Goal: Task Accomplishment & Management: Manage account settings

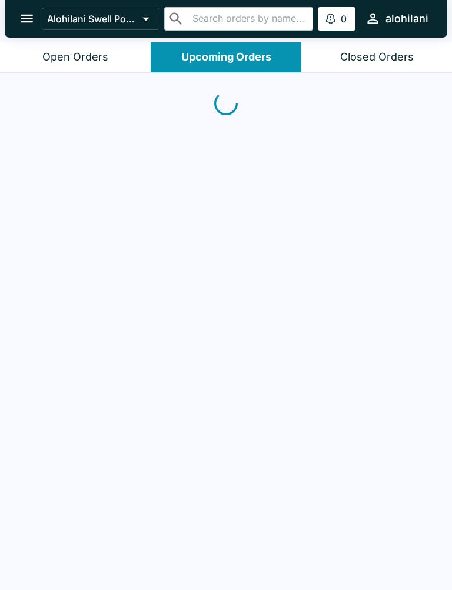
click at [99, 58] on div "Open Orders" at bounding box center [75, 58] width 66 height 14
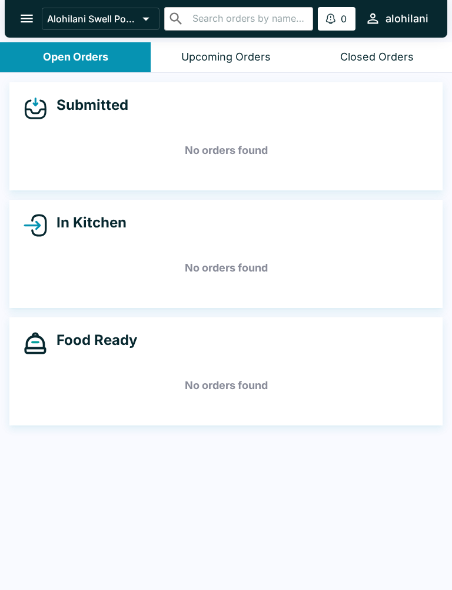
click at [411, 61] on div "Closed Orders" at bounding box center [377, 58] width 74 height 14
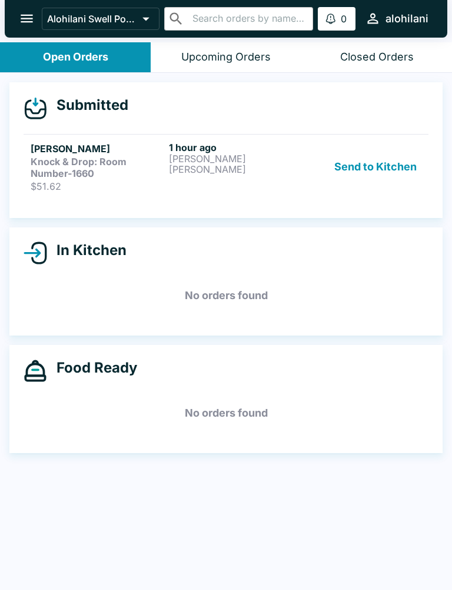
click at [278, 160] on p "[PERSON_NAME]" at bounding box center [235, 158] width 133 height 11
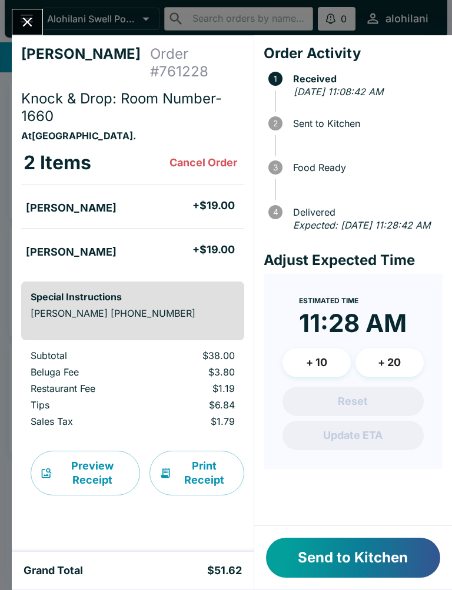
click at [33, 28] on icon "Close" at bounding box center [27, 22] width 16 height 16
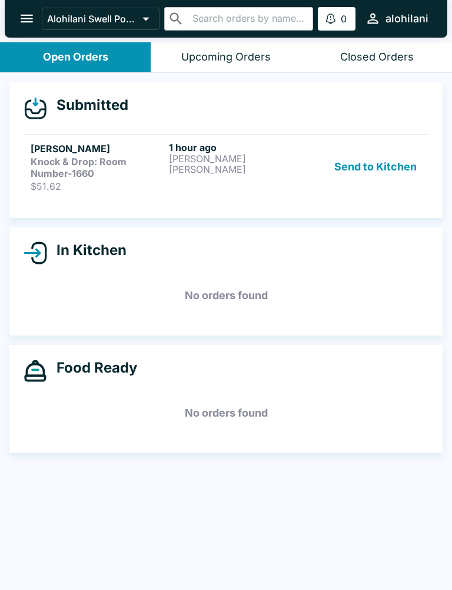
click at [259, 59] on div "Upcoming Orders" at bounding box center [225, 58] width 89 height 14
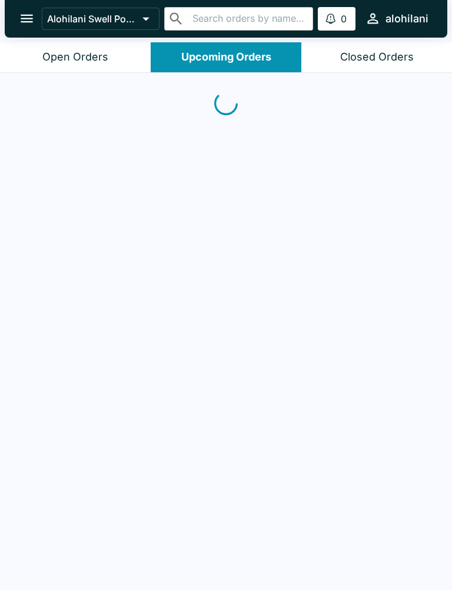
click at [387, 58] on div "Closed Orders" at bounding box center [377, 58] width 74 height 14
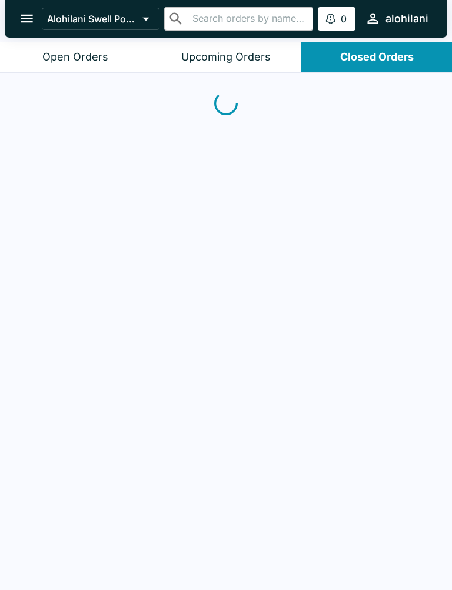
click at [108, 57] on button "Open Orders" at bounding box center [75, 57] width 151 height 30
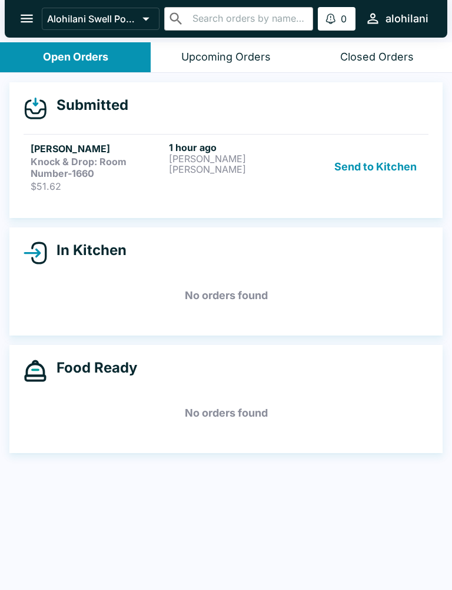
click at [244, 161] on p "[PERSON_NAME]" at bounding box center [235, 158] width 133 height 11
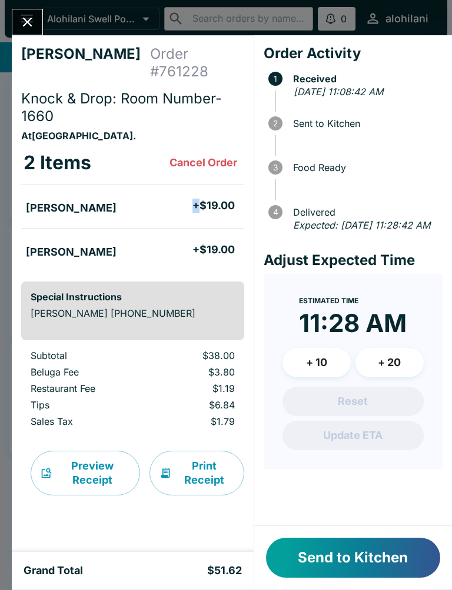
click at [368, 233] on div "Expected: [DATE] 11:28:42 AM" at bounding box center [365, 225] width 145 height 15
click at [40, 20] on button "Close" at bounding box center [27, 21] width 30 height 25
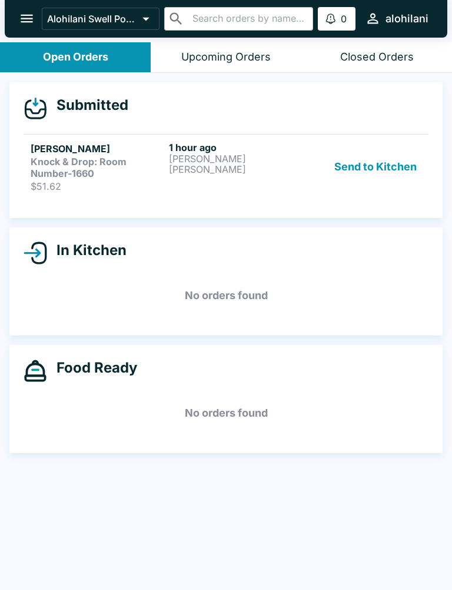
click at [242, 165] on p "[PERSON_NAME]" at bounding box center [235, 169] width 133 height 11
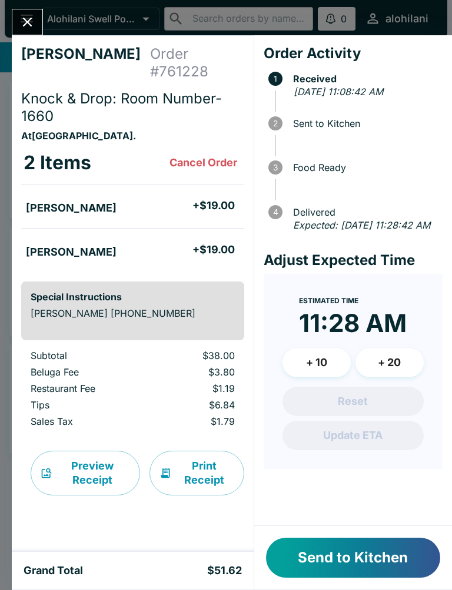
click at [24, 20] on icon "Close" at bounding box center [27, 22] width 16 height 16
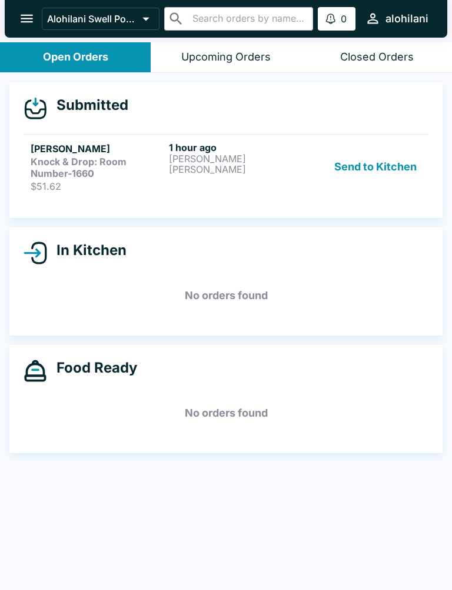
click at [386, 58] on div "Closed Orders" at bounding box center [377, 58] width 74 height 14
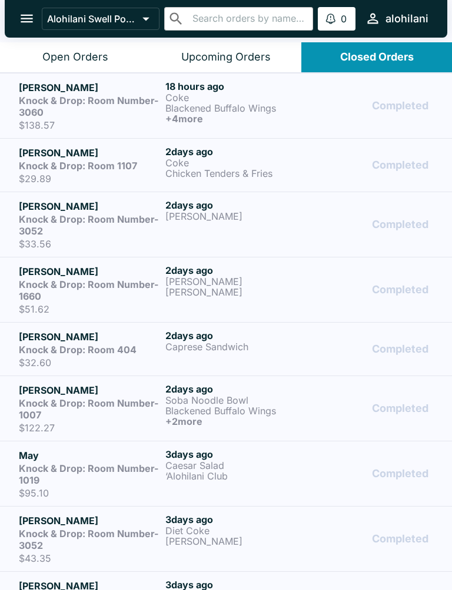
click at [32, 45] on button "Open Orders" at bounding box center [75, 57] width 151 height 30
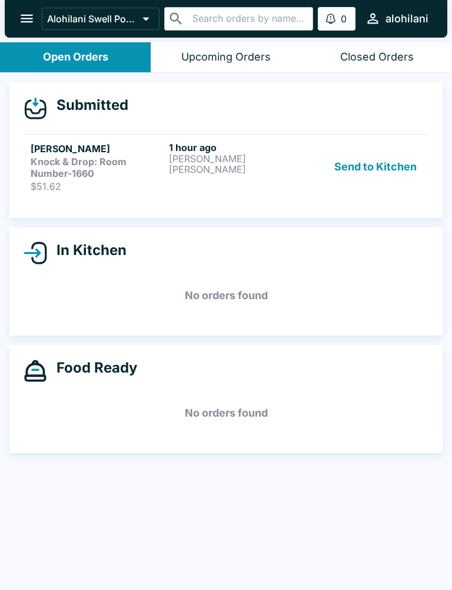
click at [26, 9] on button "open drawer" at bounding box center [27, 19] width 30 height 30
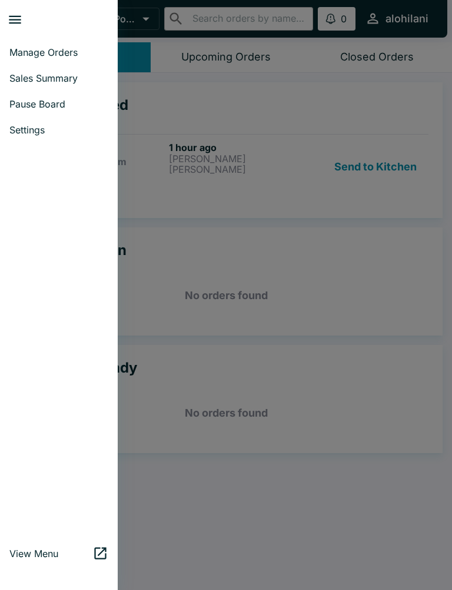
click at [58, 40] on link "Manage Orders" at bounding box center [59, 52] width 118 height 26
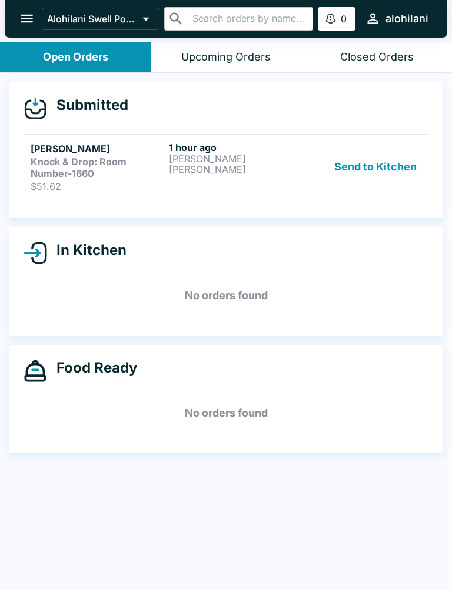
click at [229, 159] on p "[PERSON_NAME]" at bounding box center [235, 158] width 133 height 11
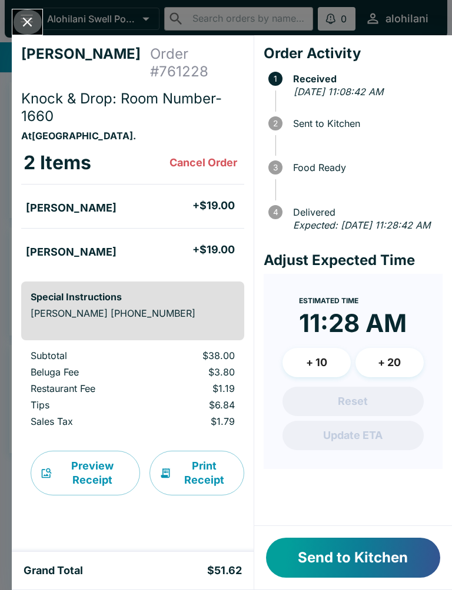
click at [32, 32] on button "Close" at bounding box center [27, 21] width 30 height 25
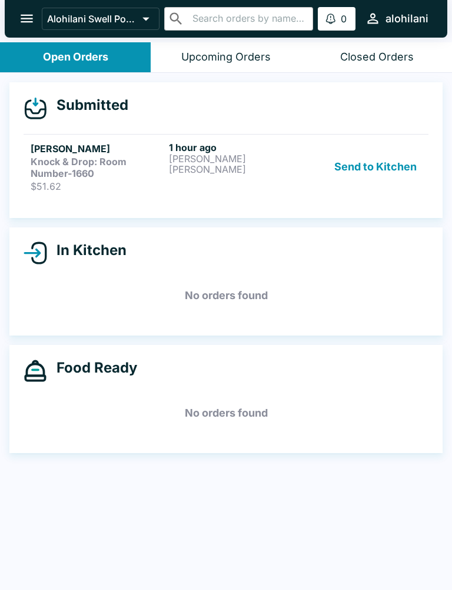
click at [171, 152] on h6 "1 hour ago" at bounding box center [235, 148] width 133 height 12
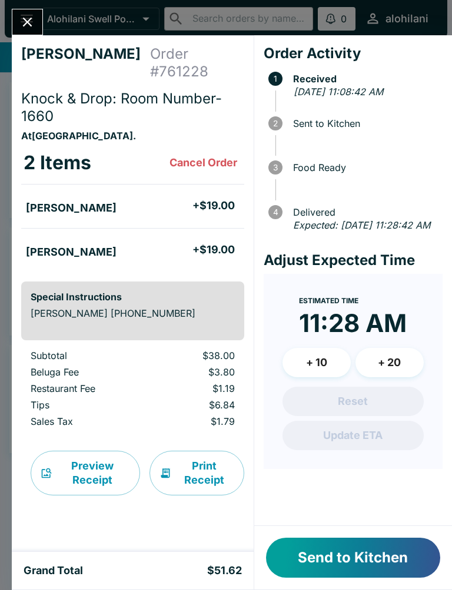
click at [209, 165] on button "Cancel Order" at bounding box center [203, 163] width 77 height 24
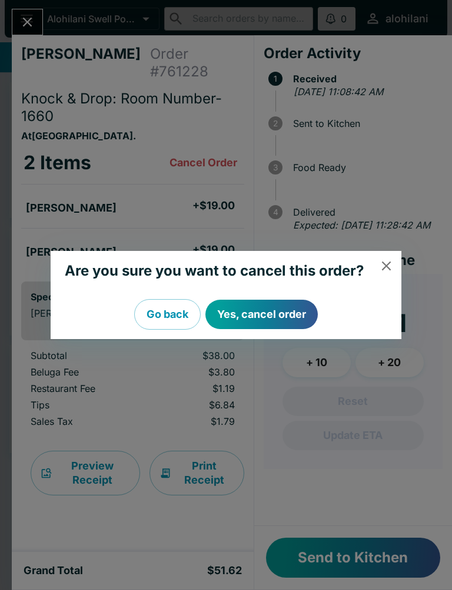
click at [282, 305] on button "Yes, cancel order" at bounding box center [261, 314] width 112 height 29
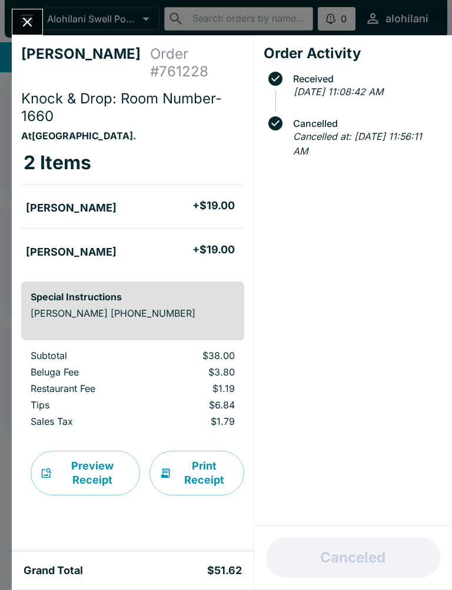
click at [36, 22] on button "Close" at bounding box center [27, 21] width 30 height 25
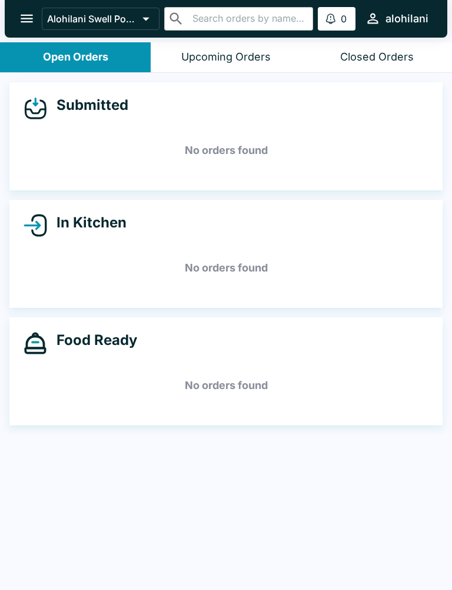
click at [354, 63] on div "Closed Orders" at bounding box center [377, 58] width 74 height 14
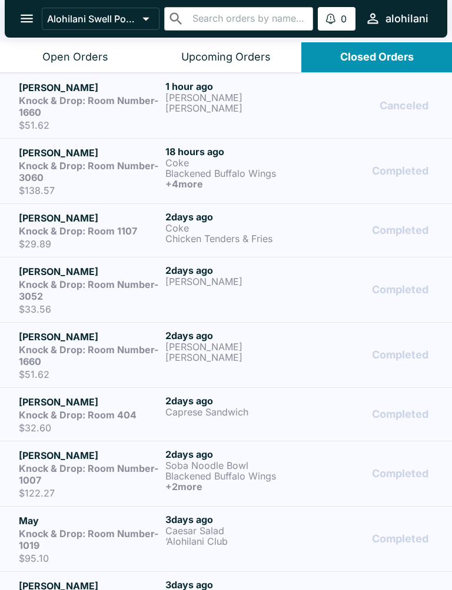
click at [34, 48] on button "Open Orders" at bounding box center [75, 57] width 151 height 30
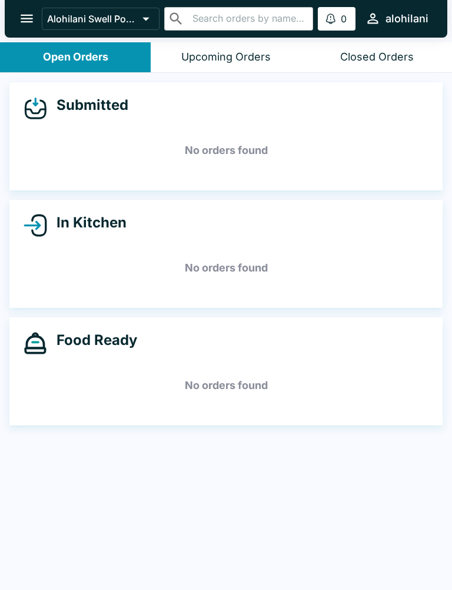
click at [22, 18] on icon "open drawer" at bounding box center [27, 19] width 16 height 16
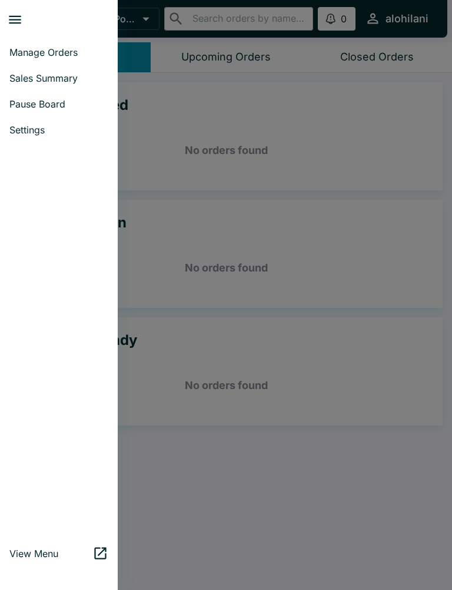
click at [31, 131] on span "Settings" at bounding box center [58, 130] width 99 height 12
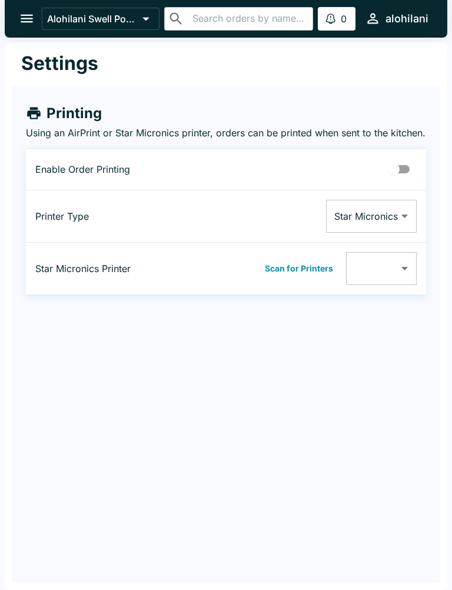
click at [25, 19] on icon "open drawer" at bounding box center [27, 19] width 12 height 8
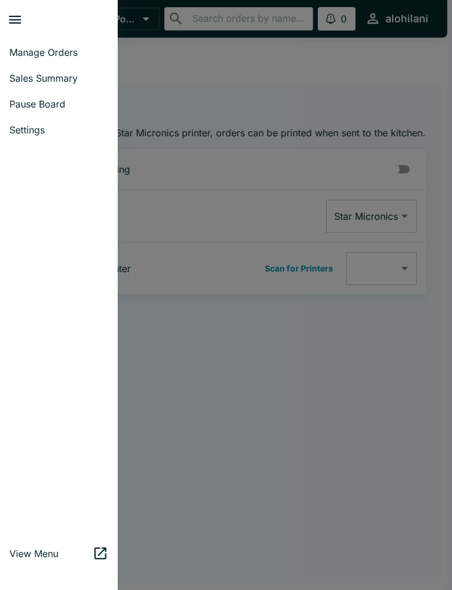
click at [27, 58] on link "Manage Orders" at bounding box center [59, 52] width 118 height 26
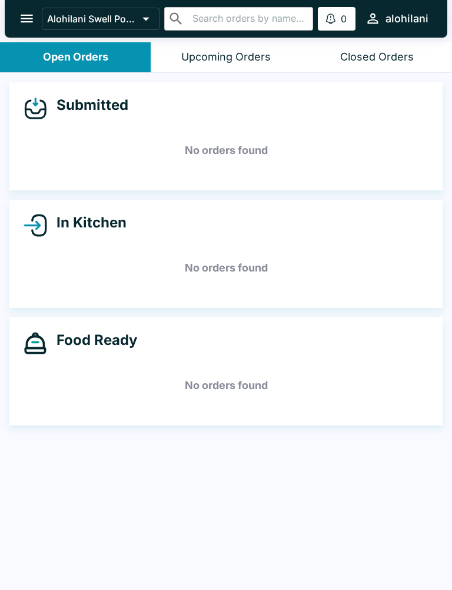
click at [365, 69] on button "Closed Orders" at bounding box center [376, 57] width 151 height 30
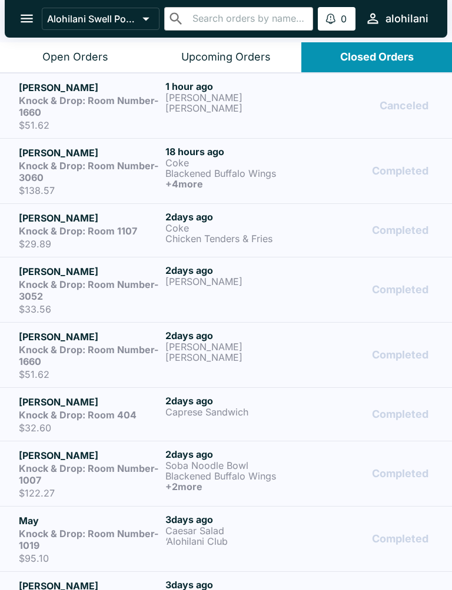
click at [316, 100] on div "Canceled" at bounding box center [372, 106] width 121 height 51
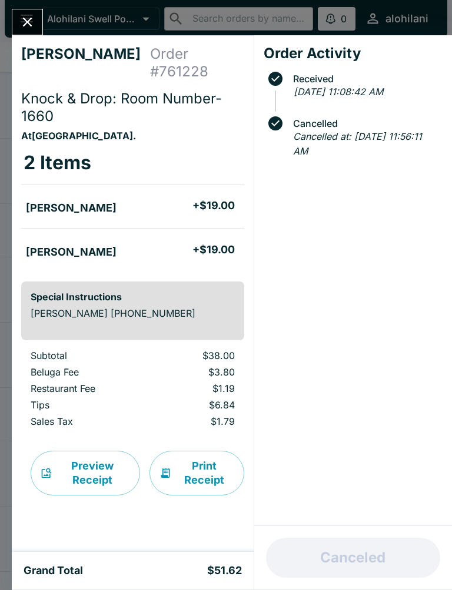
click at [92, 95] on span "Knock & Drop: Room Number-1660" at bounding box center [121, 107] width 201 height 35
click at [26, 26] on icon "Close" at bounding box center [27, 22] width 16 height 16
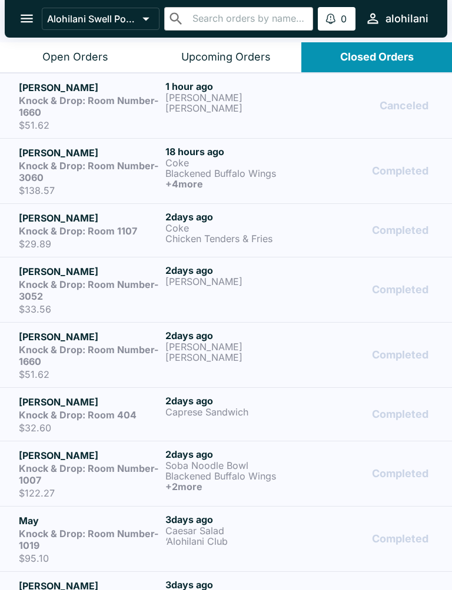
click at [79, 18] on p "Alohilani Swell Pool & Bar" at bounding box center [92, 19] width 91 height 12
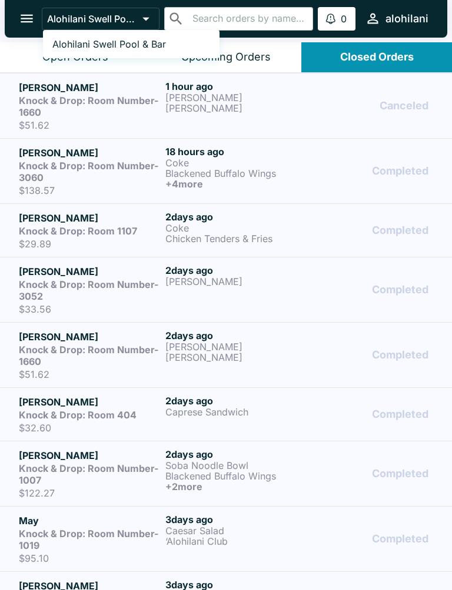
click at [393, 58] on div at bounding box center [226, 295] width 452 height 590
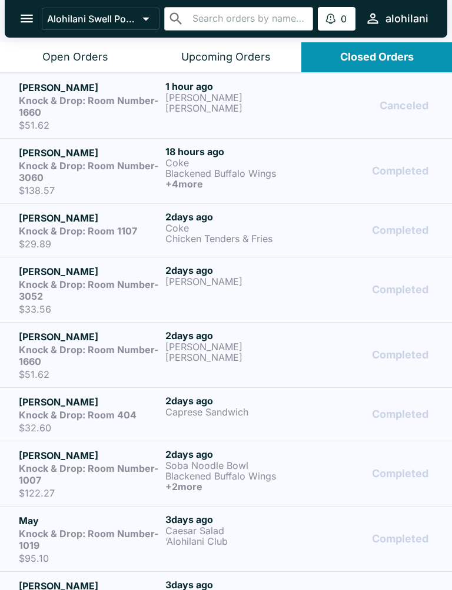
click at [410, 21] on div "alohilani" at bounding box center [406, 19] width 43 height 14
click at [357, 111] on div at bounding box center [226, 295] width 452 height 590
click at [243, 64] on button "Upcoming Orders" at bounding box center [226, 57] width 151 height 30
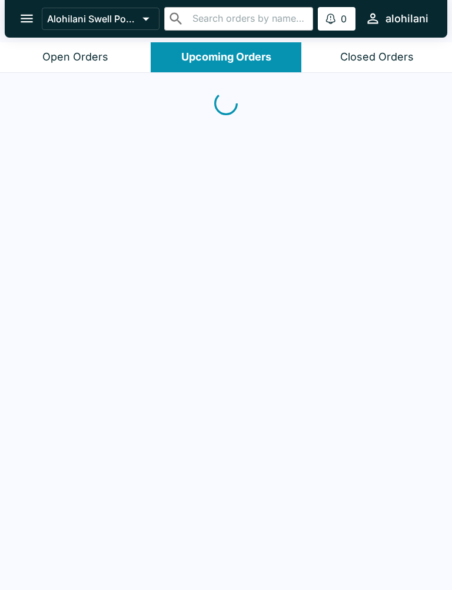
click at [380, 58] on div "Closed Orders" at bounding box center [377, 58] width 74 height 14
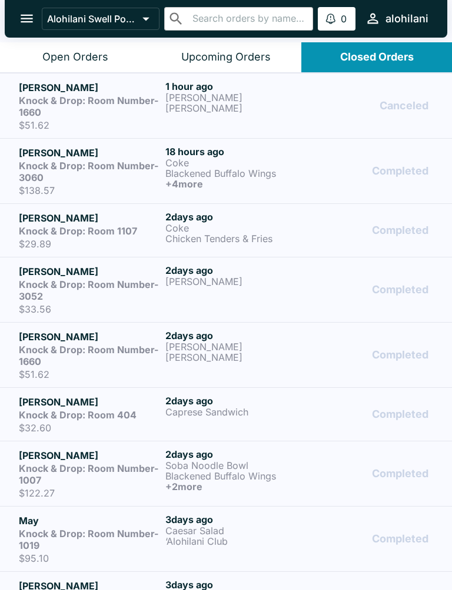
click at [275, 112] on p "[PERSON_NAME]" at bounding box center [236, 108] width 142 height 11
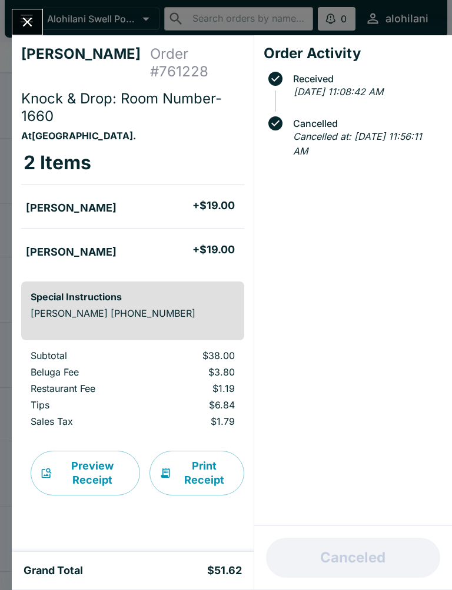
click at [322, 121] on span "Cancelled" at bounding box center [364, 123] width 155 height 11
click at [263, 133] on div "Received [DATE] 11:08:42 AM Cancelled Cancelled at: [DATE] 11:56:11 AM" at bounding box center [352, 113] width 179 height 92
click at [278, 118] on icon at bounding box center [275, 123] width 14 height 14
click at [33, 22] on icon "Close" at bounding box center [27, 22] width 16 height 16
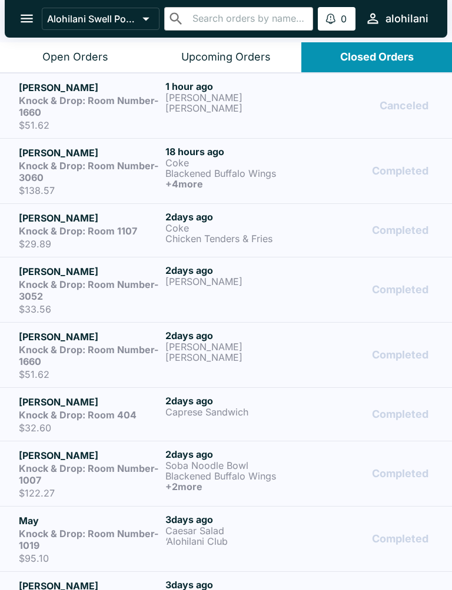
click at [26, 16] on icon "open drawer" at bounding box center [27, 19] width 16 height 16
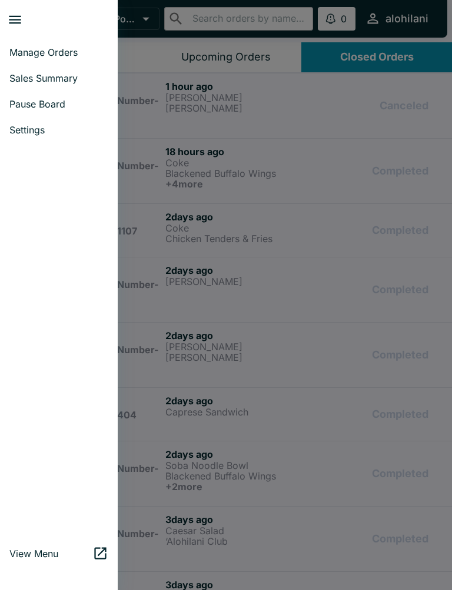
click at [38, 51] on span "Manage Orders" at bounding box center [58, 52] width 99 height 12
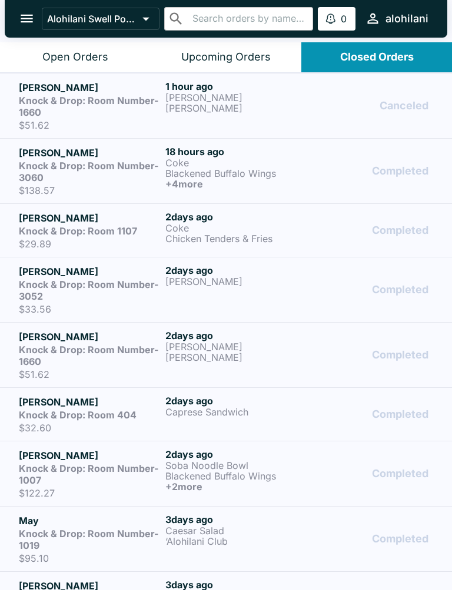
click at [62, 64] on button "Open Orders" at bounding box center [75, 57] width 151 height 30
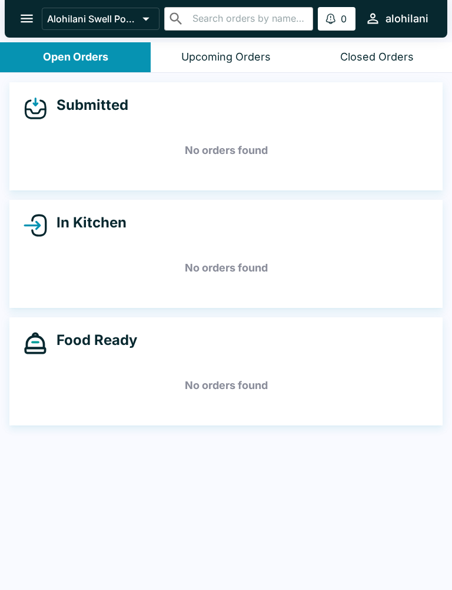
click at [16, 21] on button "open drawer" at bounding box center [27, 19] width 30 height 30
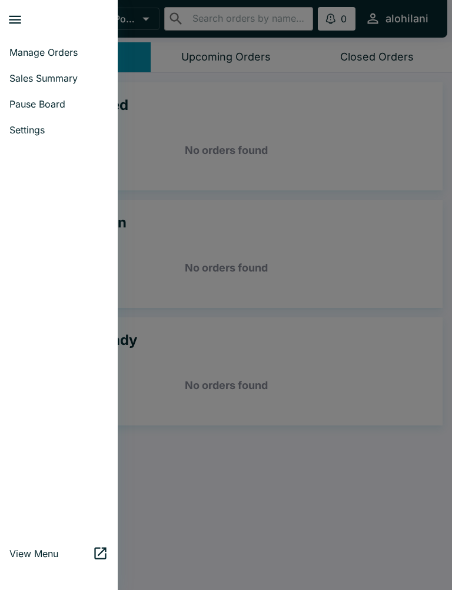
click at [34, 78] on span "Sales Summary" at bounding box center [58, 78] width 99 height 12
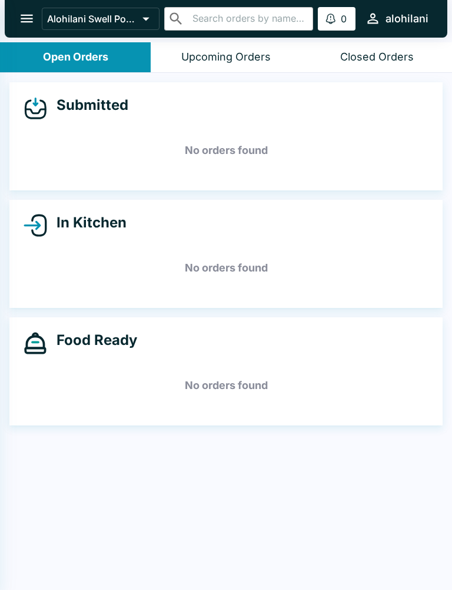
select select "03:00"
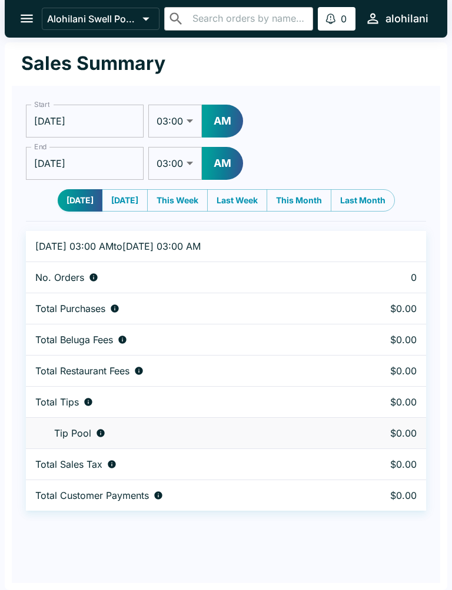
click at [20, 19] on icon "open drawer" at bounding box center [27, 19] width 16 height 16
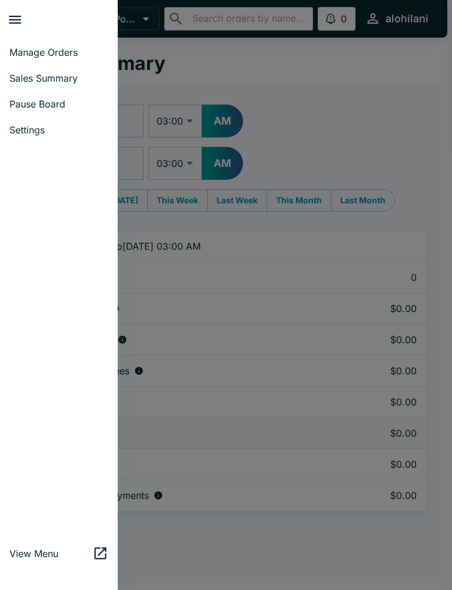
click at [29, 54] on span "Manage Orders" at bounding box center [58, 52] width 99 height 12
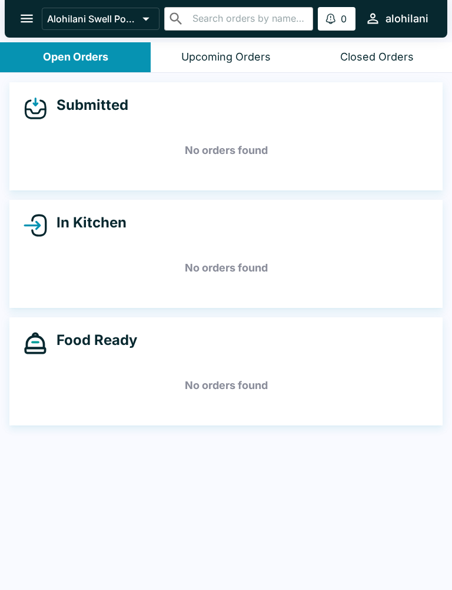
click at [21, 16] on icon "open drawer" at bounding box center [27, 19] width 16 height 16
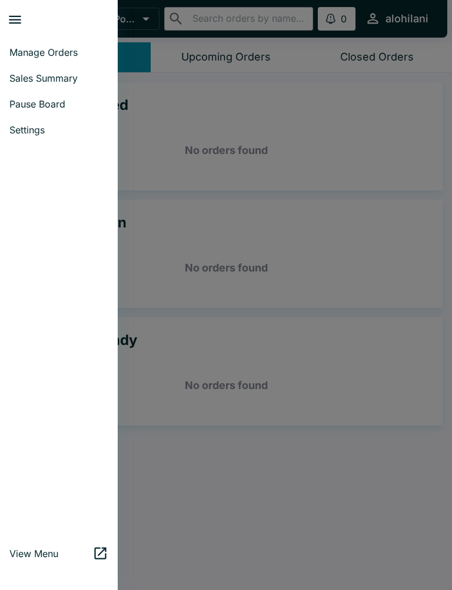
click at [46, 141] on link "Settings" at bounding box center [59, 130] width 118 height 26
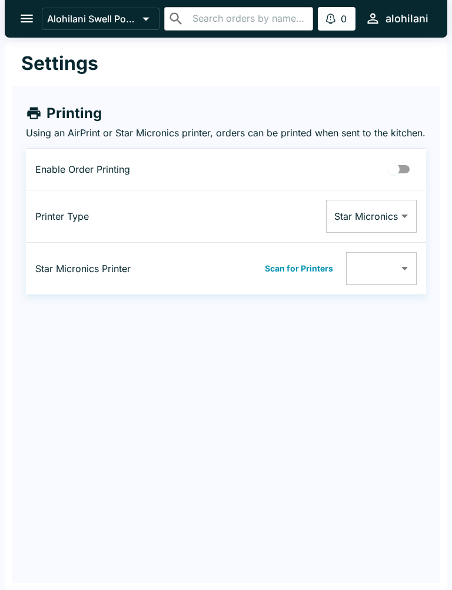
click at [22, 17] on icon "open drawer" at bounding box center [27, 19] width 16 height 16
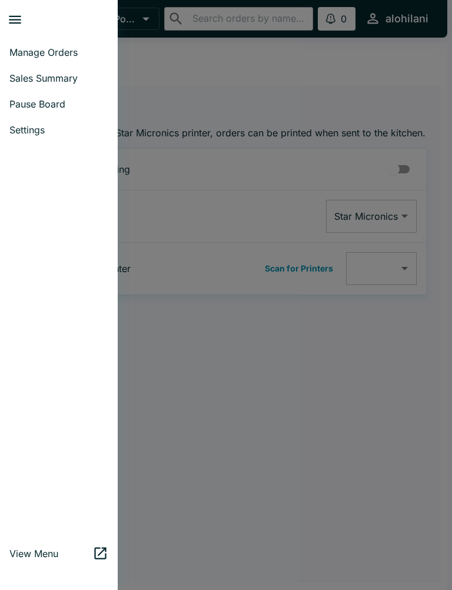
click at [31, 48] on span "Manage Orders" at bounding box center [58, 52] width 99 height 12
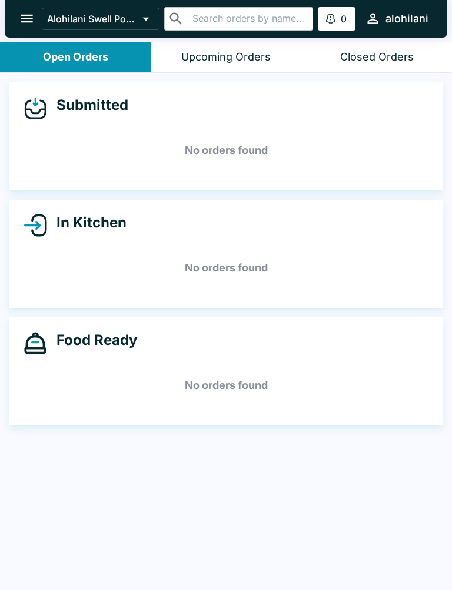
click at [232, 54] on div "Upcoming Orders" at bounding box center [225, 58] width 89 height 14
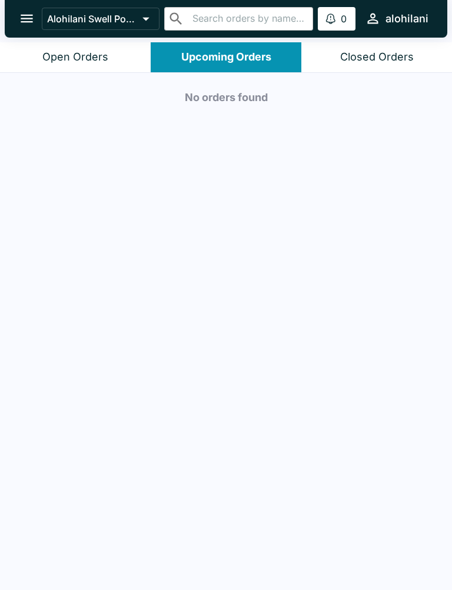
click at [385, 58] on div "Closed Orders" at bounding box center [377, 58] width 74 height 14
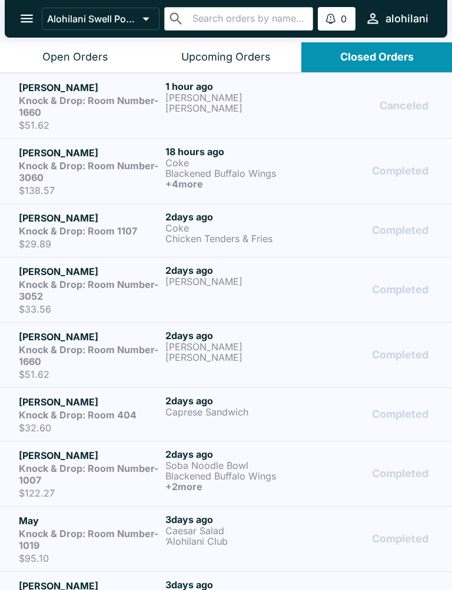
click at [291, 94] on p "[PERSON_NAME]" at bounding box center [236, 97] width 142 height 11
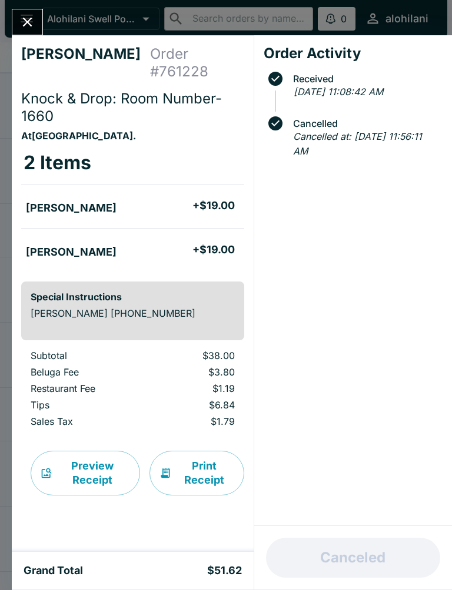
click at [51, 219] on ul "[PERSON_NAME] + $19.00" at bounding box center [132, 206] width 223 height 34
click at [28, 22] on icon "Close" at bounding box center [27, 22] width 9 height 9
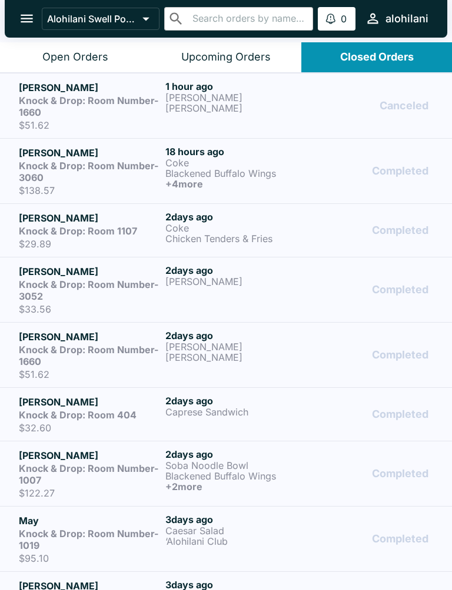
click at [27, 13] on icon "open drawer" at bounding box center [27, 19] width 16 height 16
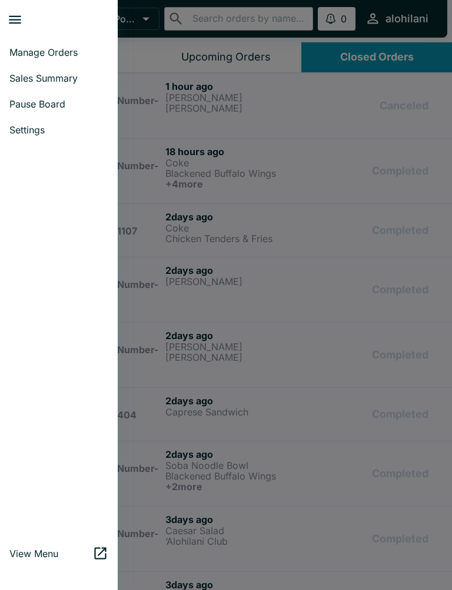
click at [42, 129] on span "Settings" at bounding box center [58, 130] width 99 height 12
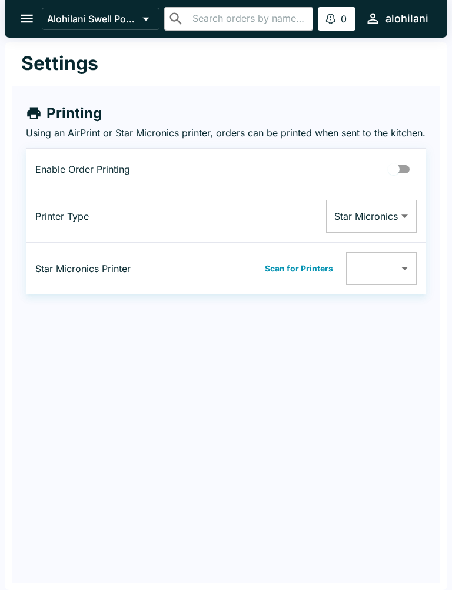
click at [34, 29] on button "open drawer" at bounding box center [27, 19] width 30 height 30
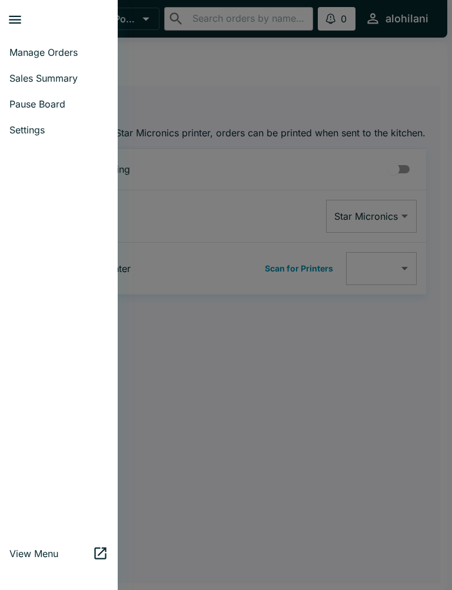
click at [15, 51] on span "Manage Orders" at bounding box center [58, 52] width 99 height 12
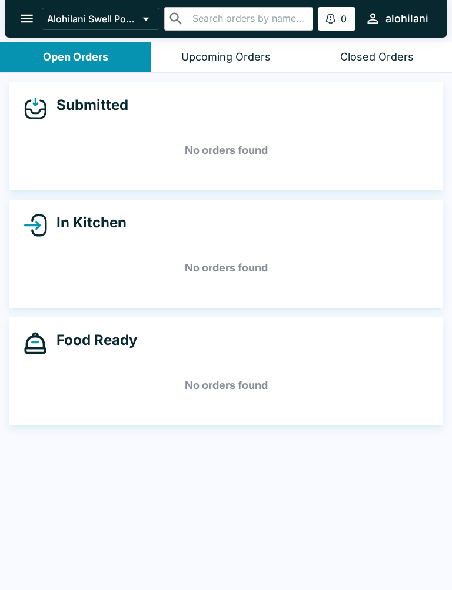
click at [145, 5] on div "Alohilani Swell Pool & Bar ​ ​ 0 Alerts alohilani" at bounding box center [226, 19] width 442 height 38
click at [378, 23] on icon "button" at bounding box center [373, 19] width 16 height 16
click at [112, 13] on div at bounding box center [226, 295] width 452 height 590
click at [147, 22] on icon at bounding box center [146, 19] width 16 height 16
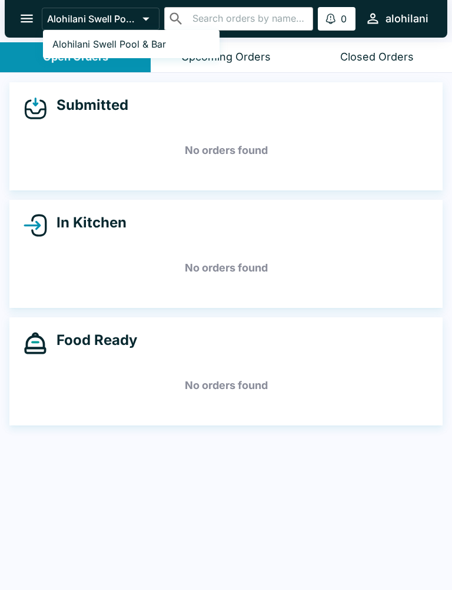
click at [187, 46] on link "Alohilani Swell Pool & Bar" at bounding box center [131, 44] width 176 height 19
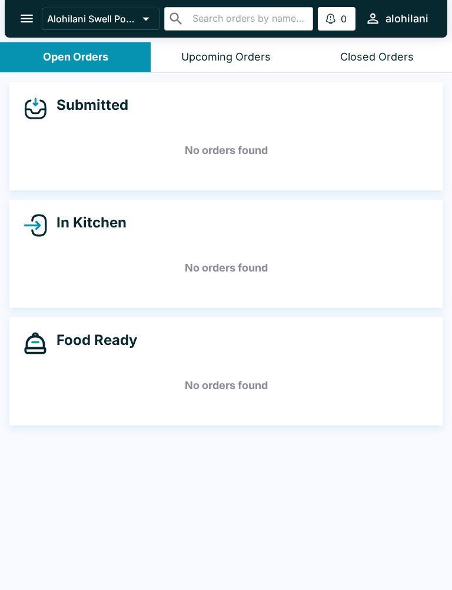
click at [17, 20] on button "open drawer" at bounding box center [27, 19] width 30 height 30
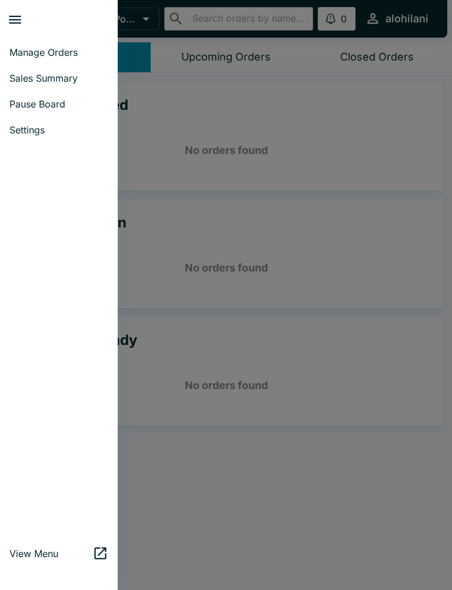
click at [21, 50] on span "Manage Orders" at bounding box center [58, 52] width 99 height 12
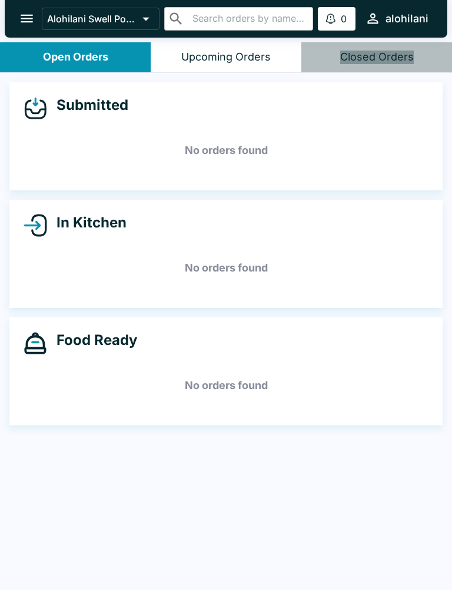
click at [385, 47] on button "Closed Orders" at bounding box center [376, 57] width 151 height 30
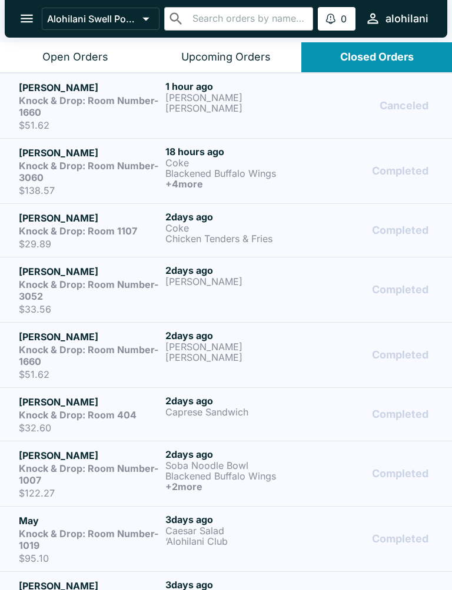
click at [390, 103] on div "Canceled" at bounding box center [372, 106] width 121 height 51
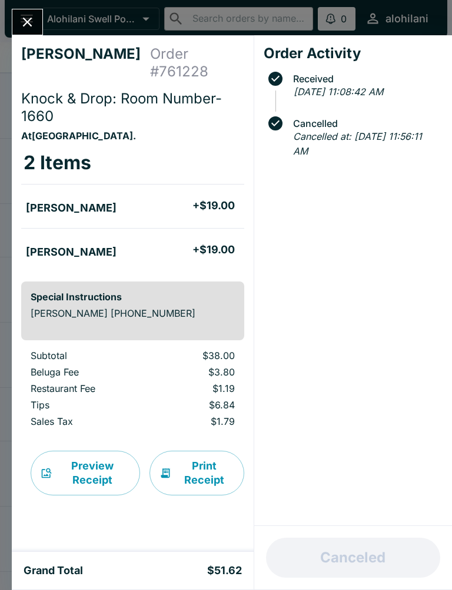
click at [172, 246] on li "[PERSON_NAME] + $19.00" at bounding box center [132, 250] width 223 height 25
click at [172, 82] on div "[PERSON_NAME] Order # 761228" at bounding box center [132, 65] width 223 height 40
click at [408, 35] on div "[PERSON_NAME] Order # 761228 Knock & Drop: Room Number-1660 At [GEOGRAPHIC_DATA…" at bounding box center [226, 295] width 452 height 590
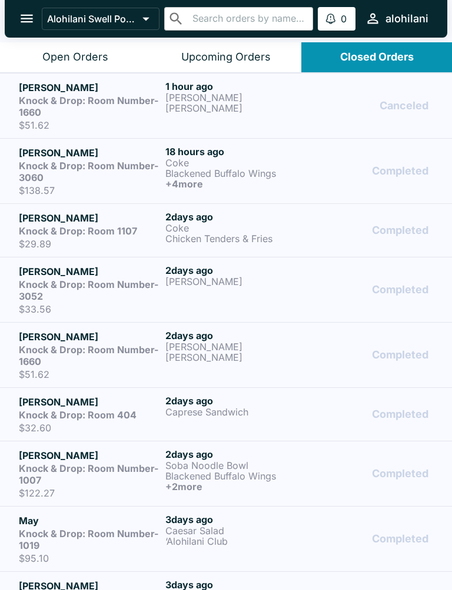
click at [357, 98] on div "Canceled" at bounding box center [372, 106] width 121 height 51
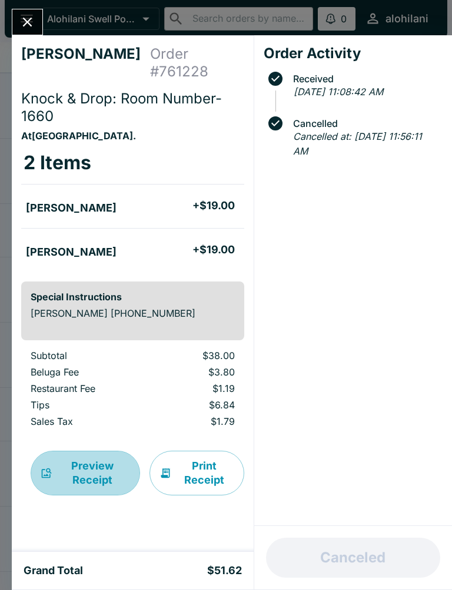
click at [66, 480] on button "Preview Receipt" at bounding box center [85, 473] width 109 height 45
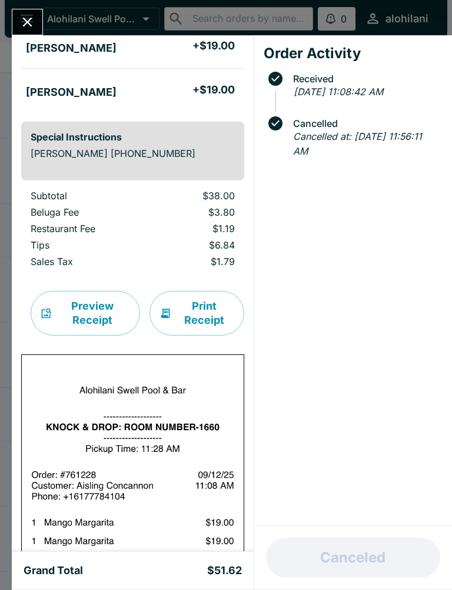
scroll to position [157, 0]
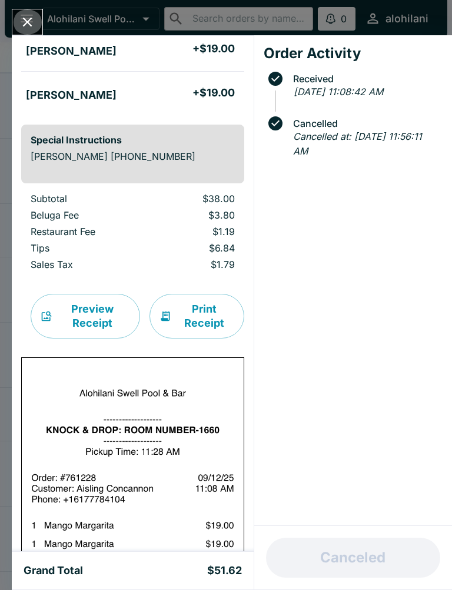
click at [37, 30] on button "Close" at bounding box center [27, 21] width 30 height 25
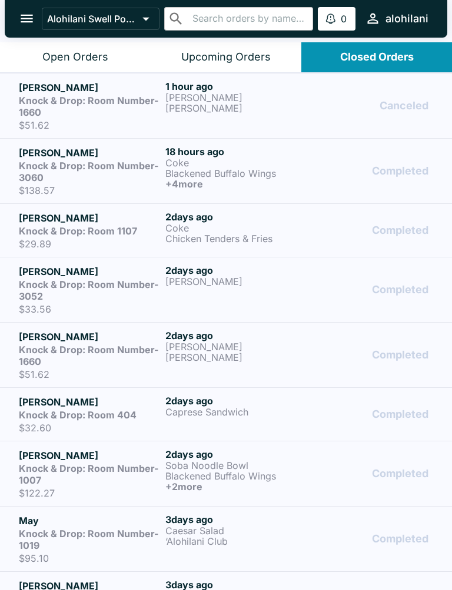
click at [91, 105] on strong "Knock & Drop: Room Number-1660" at bounding box center [88, 107] width 139 height 24
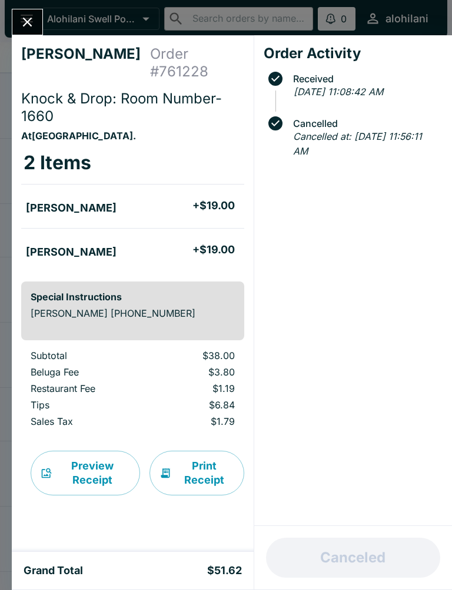
click at [175, 55] on h4 "Order # 761228" at bounding box center [197, 62] width 94 height 35
click at [21, 12] on button "Close" at bounding box center [27, 21] width 30 height 25
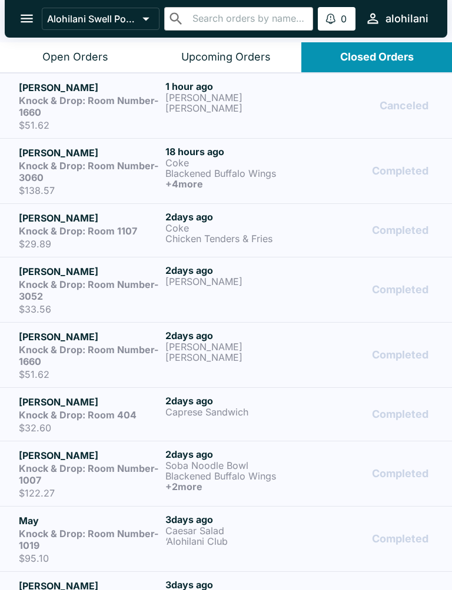
click at [56, 44] on button "Open Orders" at bounding box center [75, 57] width 151 height 30
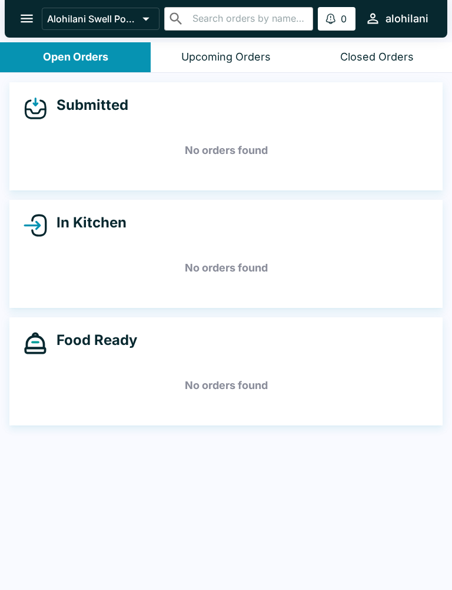
click at [188, 55] on div "Upcoming Orders" at bounding box center [225, 58] width 89 height 14
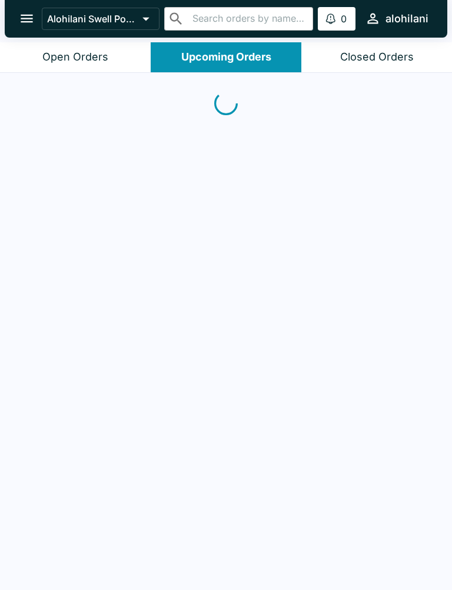
click at [65, 62] on div "Open Orders" at bounding box center [75, 58] width 66 height 14
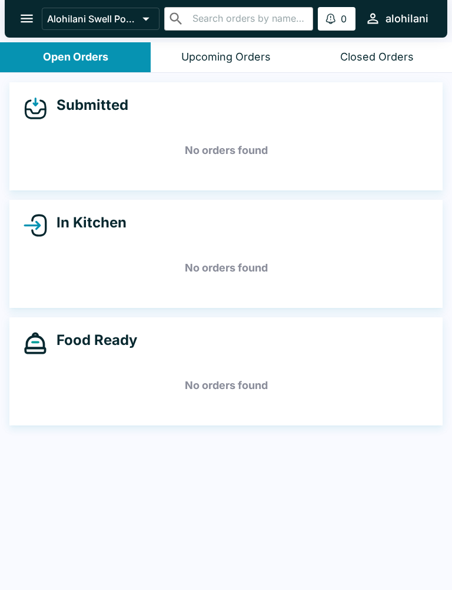
click at [24, 14] on icon "open drawer" at bounding box center [27, 19] width 16 height 16
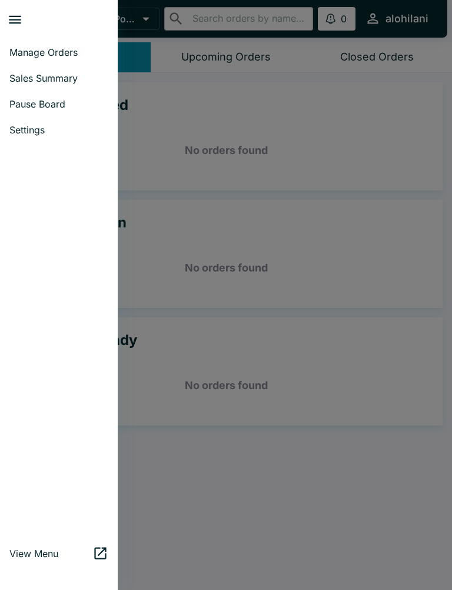
click at [32, 49] on span "Manage Orders" at bounding box center [58, 52] width 99 height 12
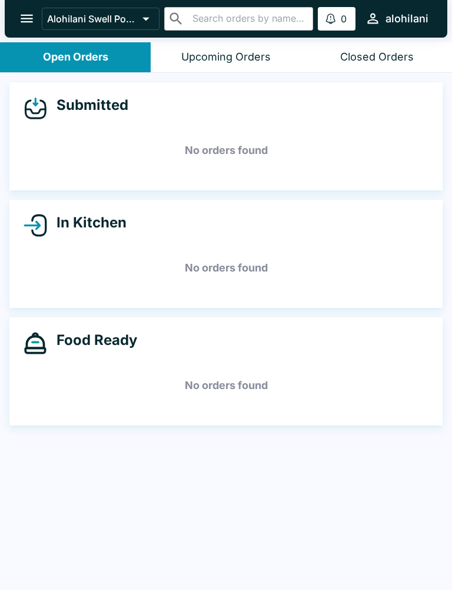
click at [29, 29] on button "open drawer" at bounding box center [27, 19] width 30 height 30
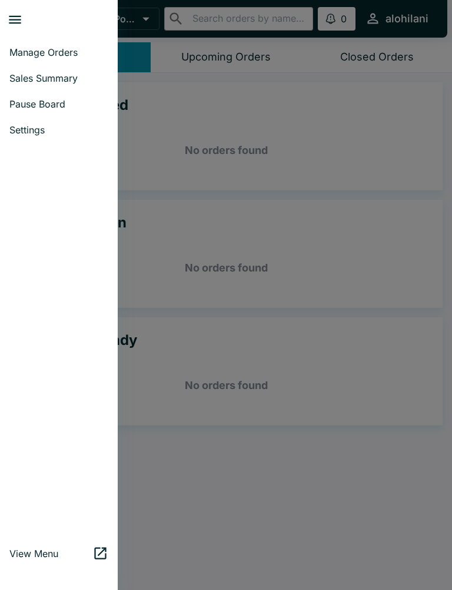
click at [26, 82] on span "Sales Summary" at bounding box center [58, 78] width 99 height 12
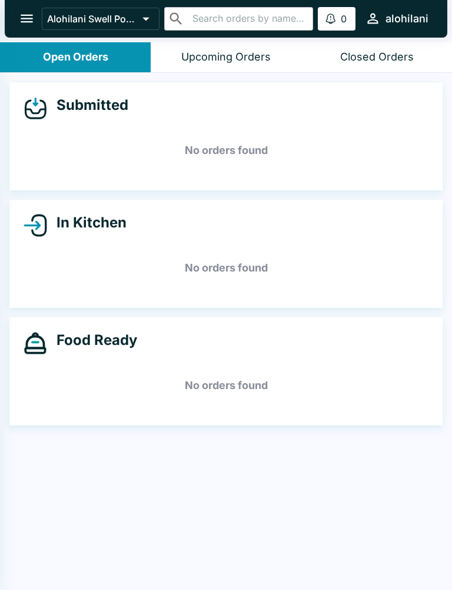
select select "03:00"
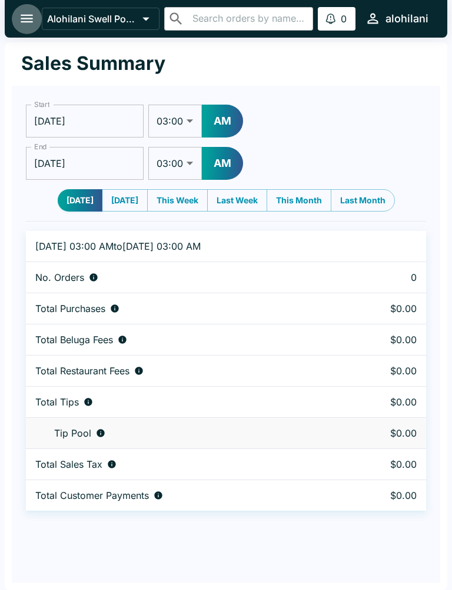
click at [21, 21] on icon "open drawer" at bounding box center [27, 19] width 16 height 16
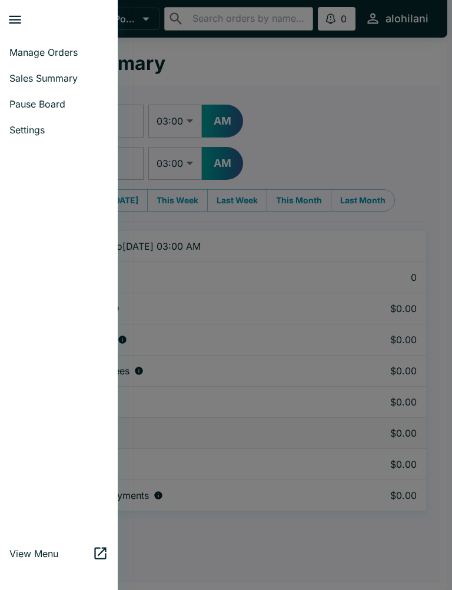
click at [24, 125] on span "Settings" at bounding box center [58, 130] width 99 height 12
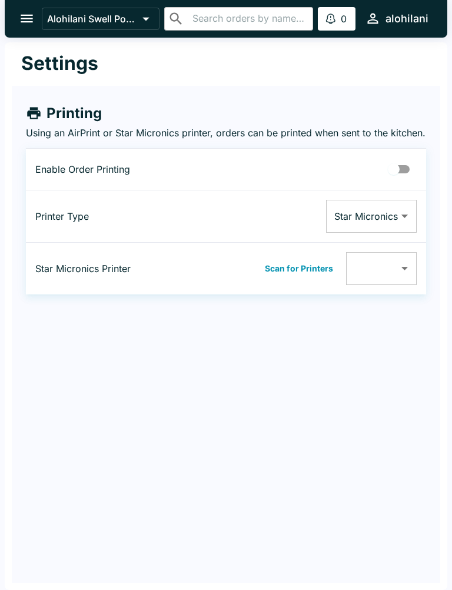
click at [22, 17] on icon "open drawer" at bounding box center [27, 19] width 16 height 16
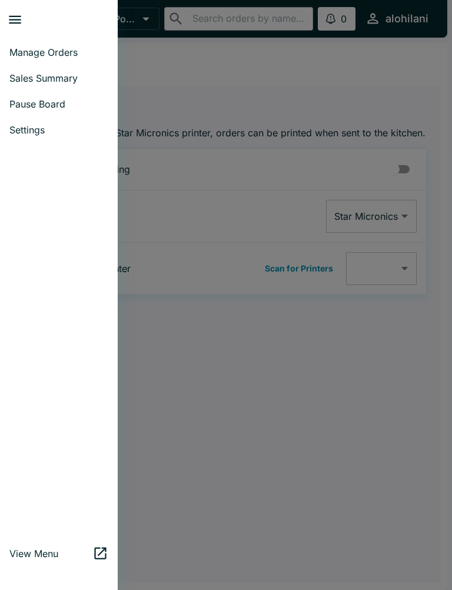
click at [24, 48] on span "Manage Orders" at bounding box center [58, 52] width 99 height 12
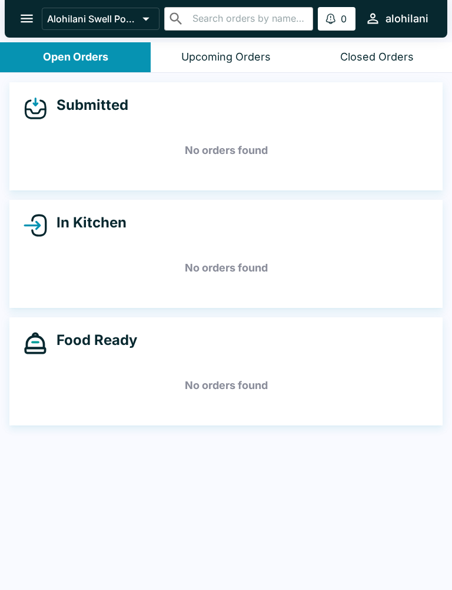
click at [26, 26] on icon "open drawer" at bounding box center [27, 19] width 16 height 16
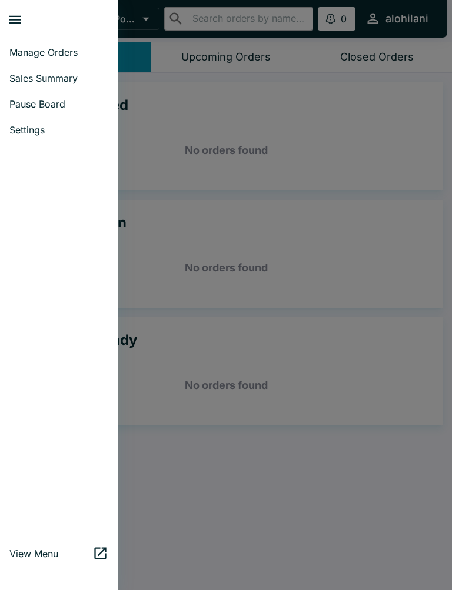
click at [15, 16] on icon "close drawer" at bounding box center [15, 20] width 12 height 8
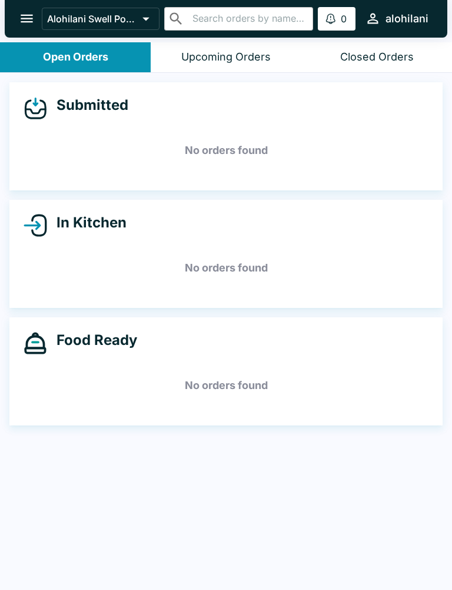
click at [28, 28] on button "open drawer" at bounding box center [27, 19] width 30 height 30
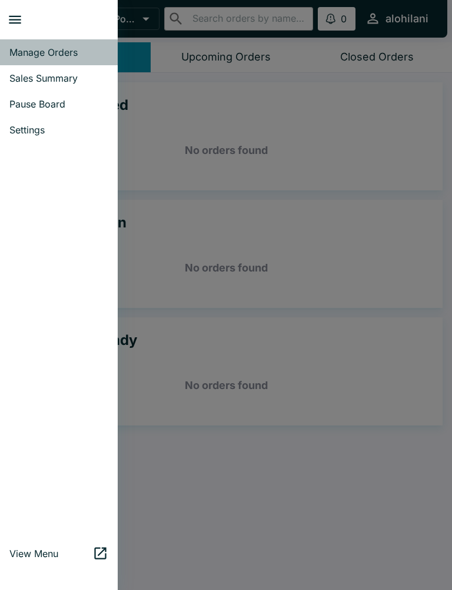
click at [28, 55] on span "Manage Orders" at bounding box center [58, 52] width 99 height 12
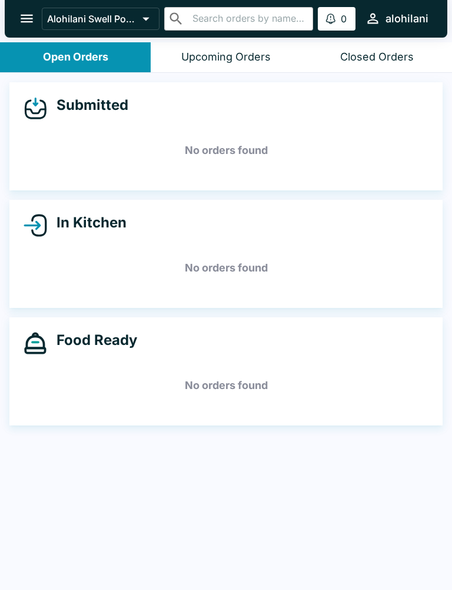
click at [79, 21] on p "Alohilani Swell Pool & Bar" at bounding box center [92, 19] width 91 height 12
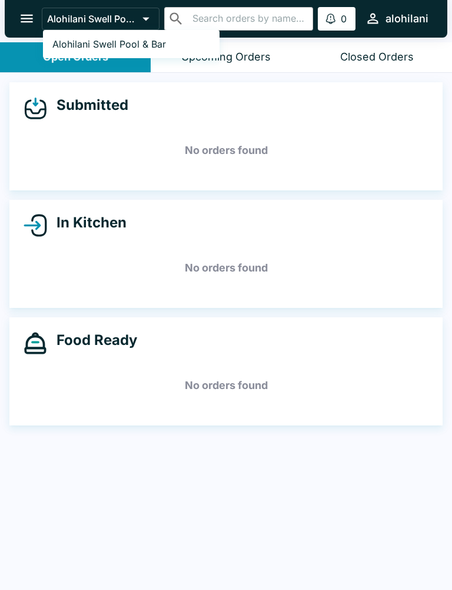
click at [79, 89] on div at bounding box center [226, 295] width 452 height 590
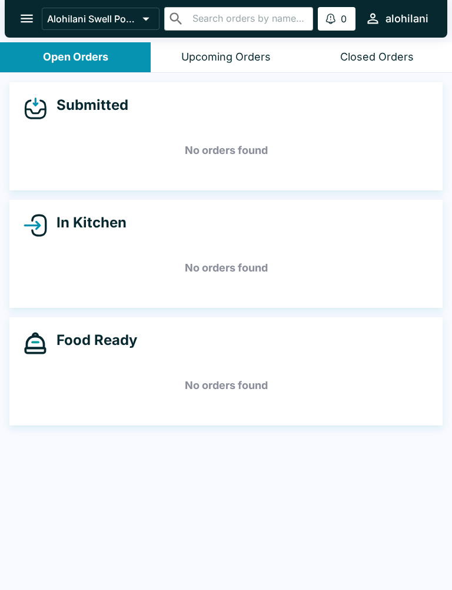
click at [196, 65] on button "Upcoming Orders" at bounding box center [226, 57] width 151 height 30
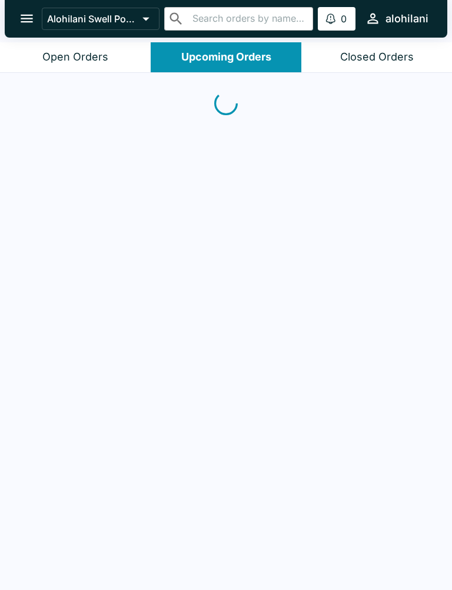
click at [389, 56] on div "Closed Orders" at bounding box center [377, 58] width 74 height 14
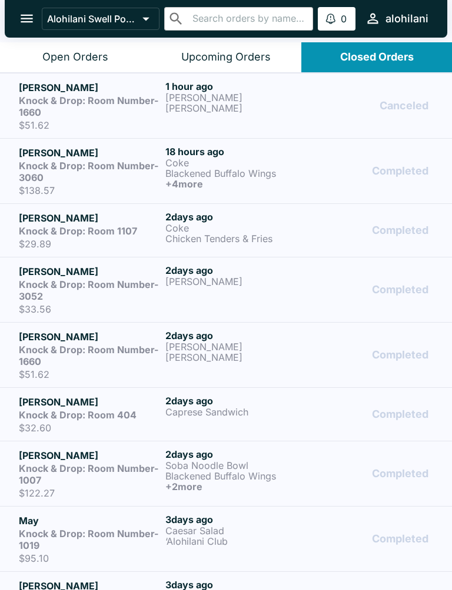
click at [43, 112] on h6 "Knock & Drop: Room Number-1660" at bounding box center [90, 107] width 142 height 24
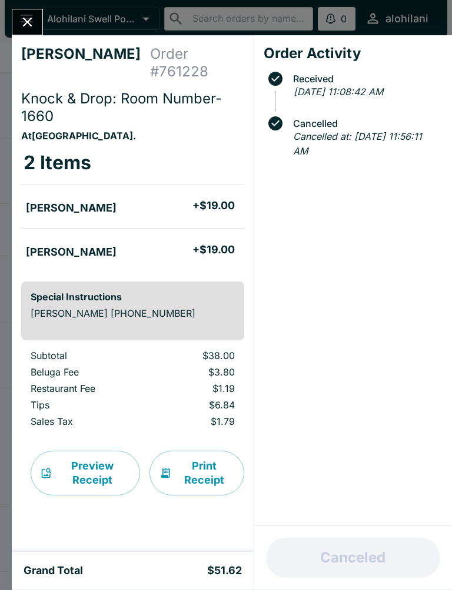
click at [98, 355] on p "Subtotal" at bounding box center [84, 356] width 106 height 12
click at [71, 300] on h6 "Special Instructions" at bounding box center [133, 297] width 204 height 12
click at [78, 302] on h6 "Special Instructions" at bounding box center [133, 297] width 204 height 12
click at [44, 17] on div "[PERSON_NAME] Order # 761228 Knock & Drop: Room Number-1660 At [GEOGRAPHIC_DATA…" at bounding box center [226, 295] width 452 height 590
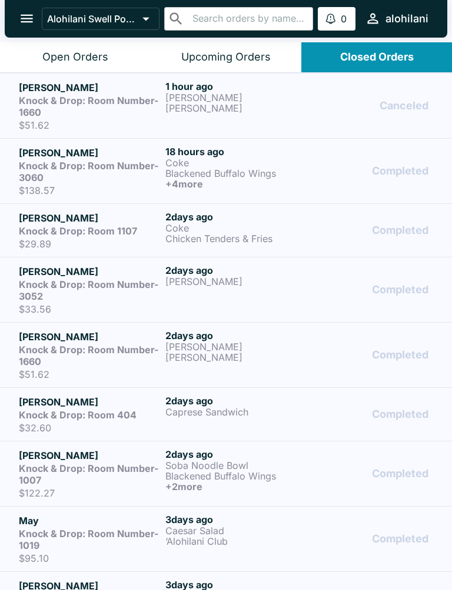
click at [81, 55] on div "Open Orders" at bounding box center [75, 58] width 66 height 14
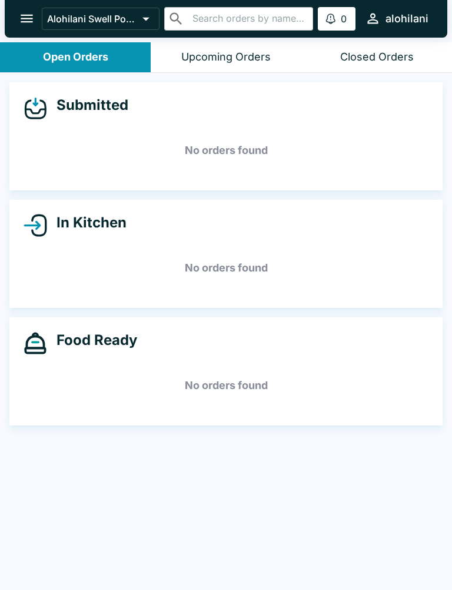
click at [398, 51] on div "Closed Orders" at bounding box center [377, 58] width 74 height 14
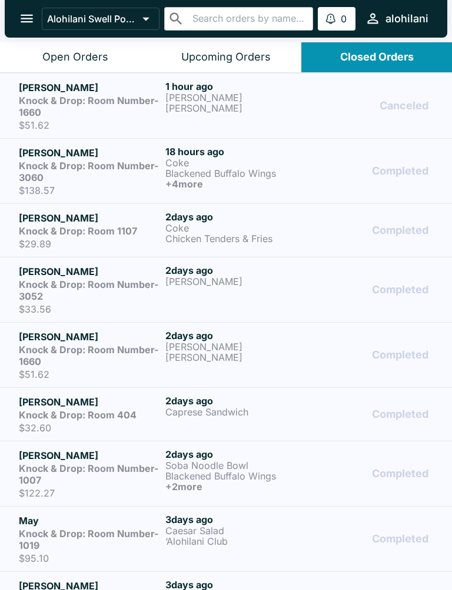
click at [342, 18] on p "0" at bounding box center [343, 19] width 6 height 12
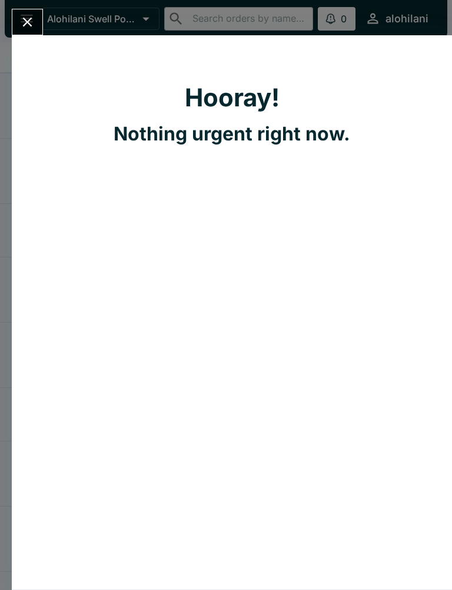
click at [28, 10] on button "Close" at bounding box center [27, 21] width 30 height 25
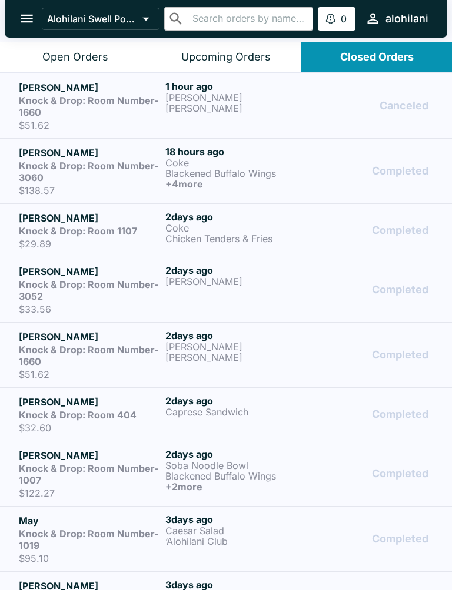
click at [235, 73] on link "[PERSON_NAME] Knock & Drop: Room Number-1660 $51.62 1 hour ago Mango [PERSON_NA…" at bounding box center [226, 105] width 452 height 65
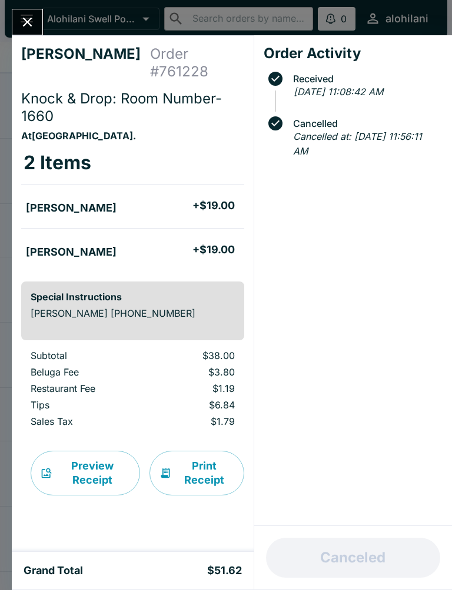
click at [271, 69] on span "Received" at bounding box center [355, 79] width 174 height 24
click at [271, 46] on h4 "Order Activity" at bounding box center [352, 54] width 179 height 18
click at [37, 24] on button "Close" at bounding box center [27, 21] width 30 height 25
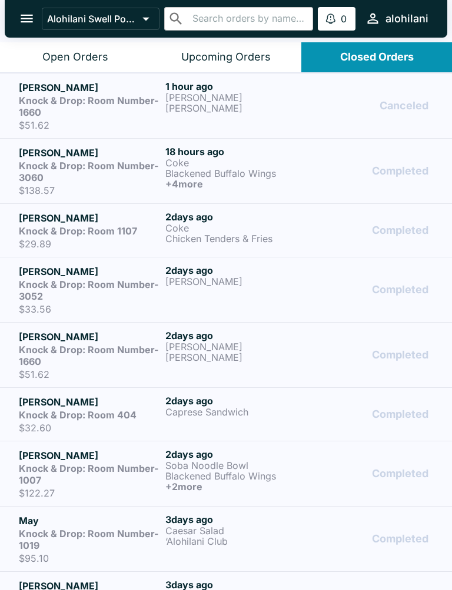
click at [220, 55] on div "Upcoming Orders" at bounding box center [225, 58] width 89 height 14
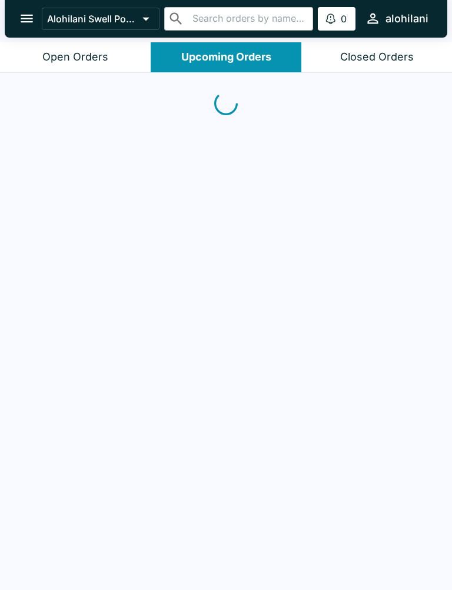
click at [410, 22] on div "alohilani" at bounding box center [406, 19] width 43 height 14
click at [405, 105] on div at bounding box center [226, 295] width 452 height 590
click at [110, 45] on button "Open Orders" at bounding box center [75, 57] width 151 height 30
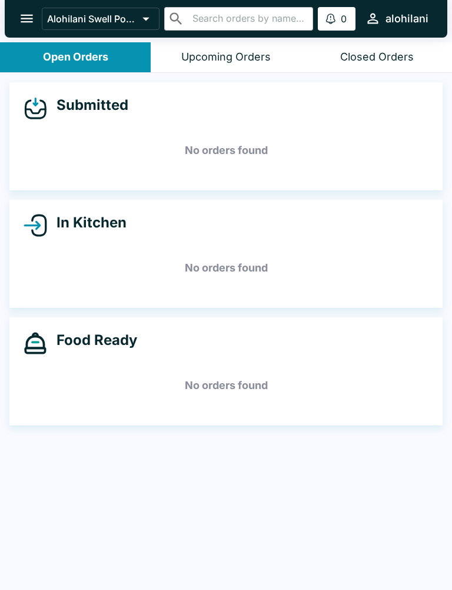
click at [123, 23] on p "Alohilani Swell Pool & Bar" at bounding box center [92, 19] width 91 height 12
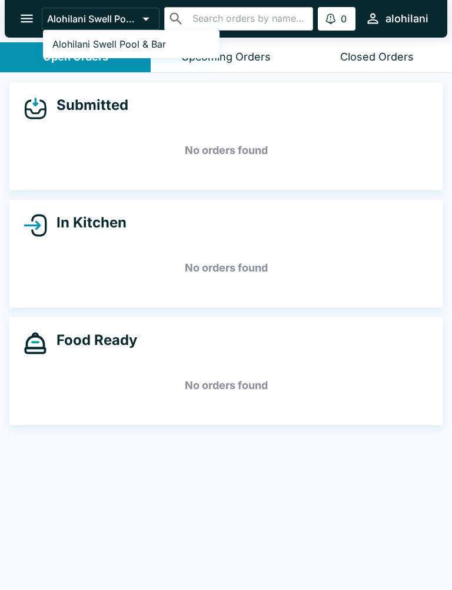
click at [164, 42] on span "Alohilani Swell Pool & Bar" at bounding box center [108, 44] width 113 height 12
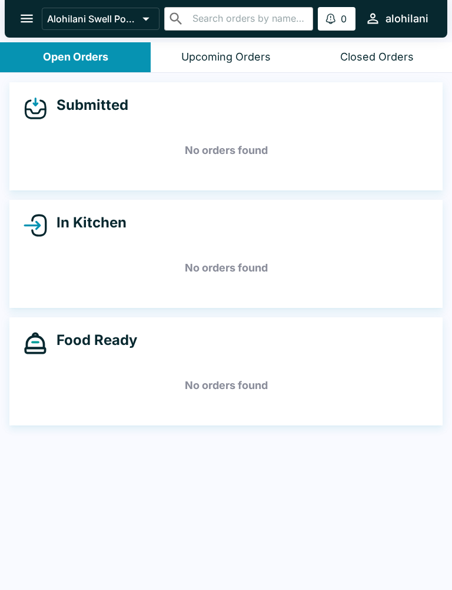
click at [25, 5] on button "open drawer" at bounding box center [27, 19] width 30 height 30
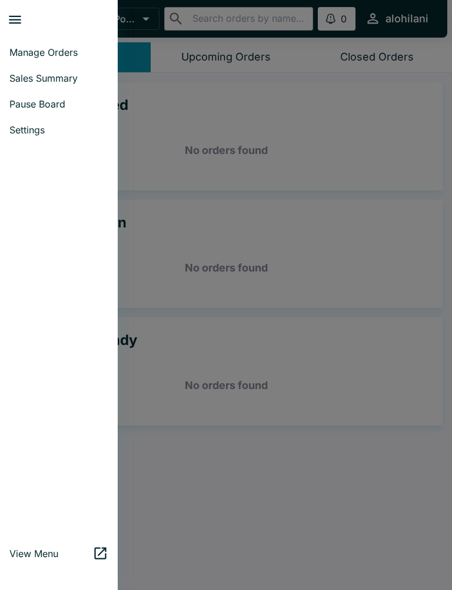
click at [75, 54] on span "Manage Orders" at bounding box center [58, 52] width 99 height 12
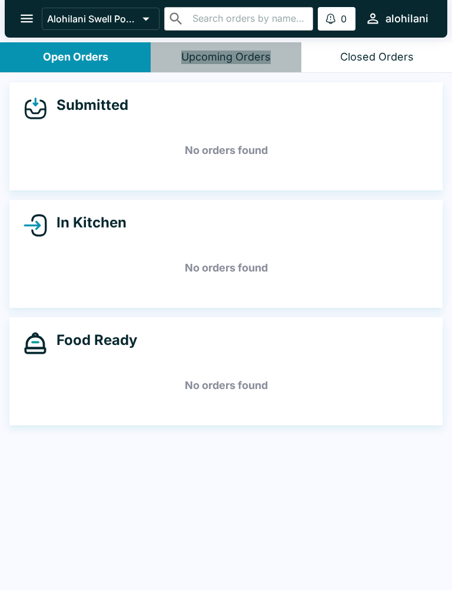
click at [255, 59] on div "Upcoming Orders" at bounding box center [225, 58] width 89 height 14
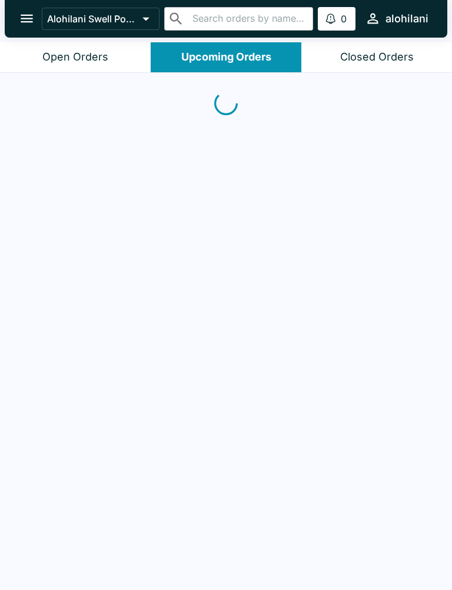
click at [375, 60] on div "Closed Orders" at bounding box center [377, 58] width 74 height 14
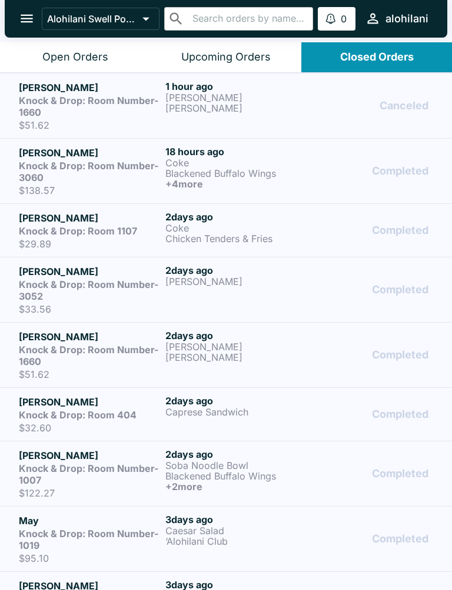
click at [24, 12] on icon "open drawer" at bounding box center [27, 19] width 16 height 16
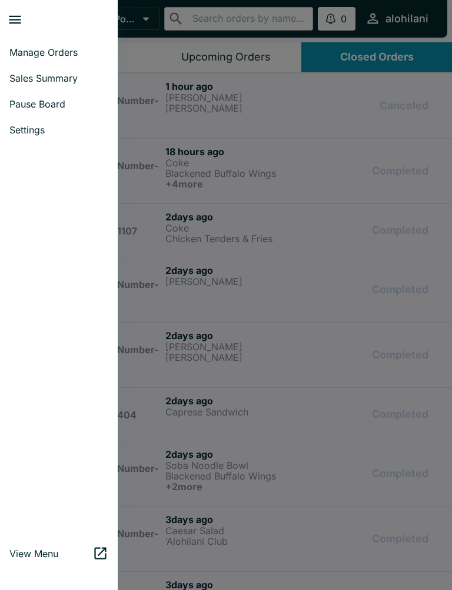
click at [62, 73] on span "Sales Summary" at bounding box center [58, 78] width 99 height 12
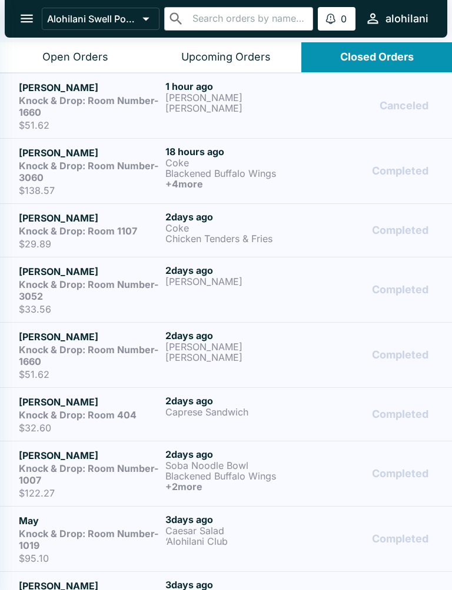
select select "03:00"
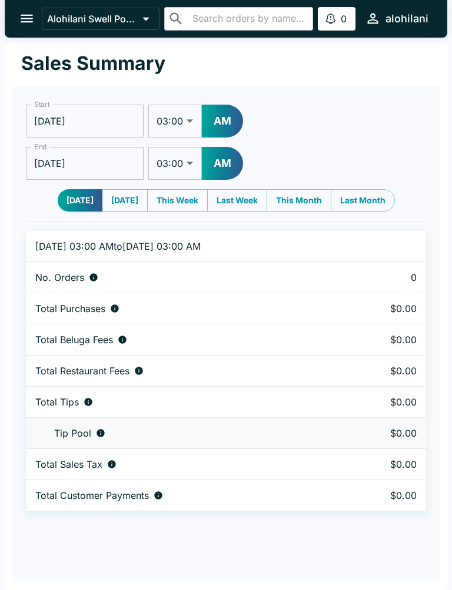
click at [27, 28] on button "open drawer" at bounding box center [27, 19] width 30 height 30
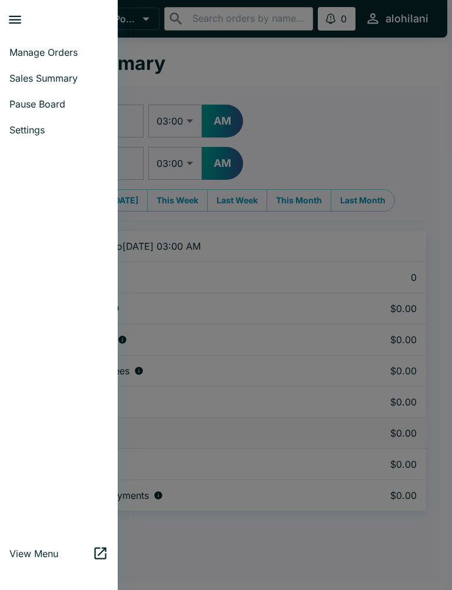
click at [66, 52] on span "Manage Orders" at bounding box center [58, 52] width 99 height 12
